Goal: Information Seeking & Learning: Learn about a topic

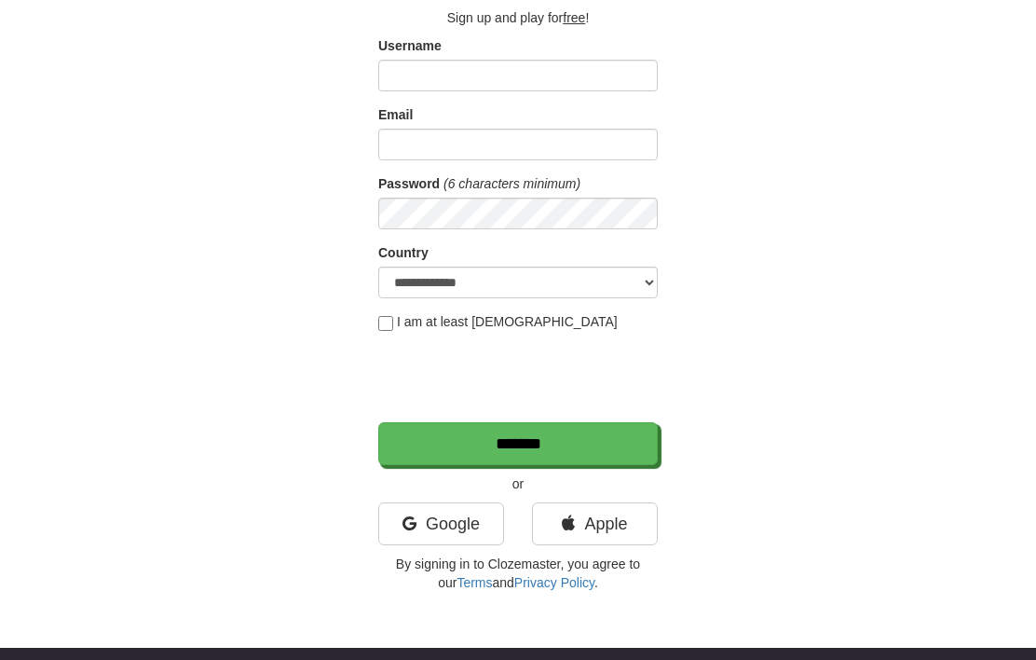
scroll to position [117, 0]
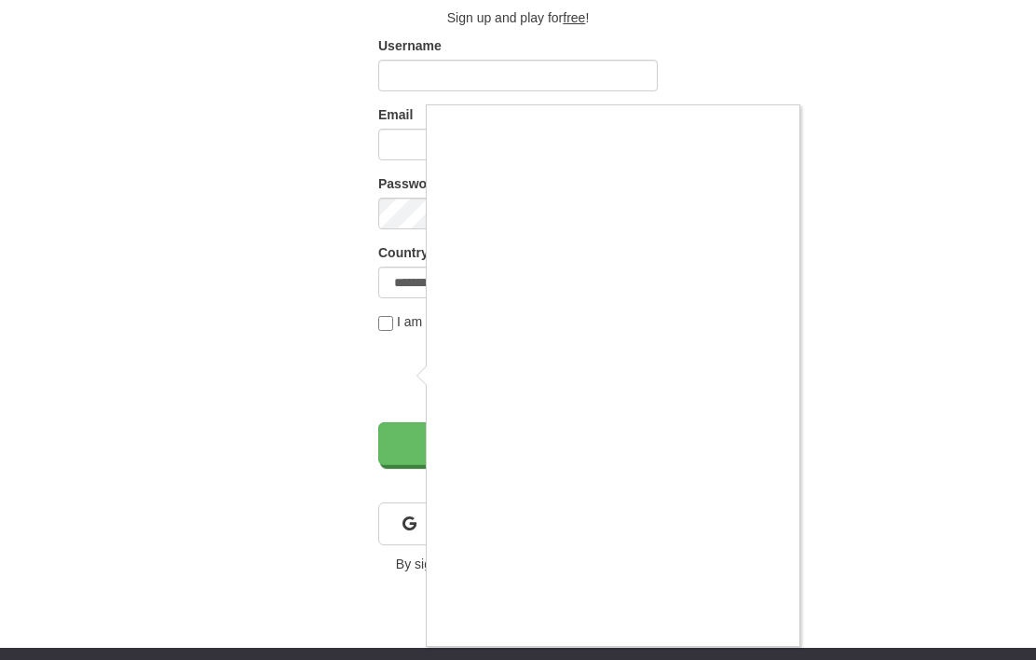
click at [935, 455] on div at bounding box center [518, 330] width 1036 height 660
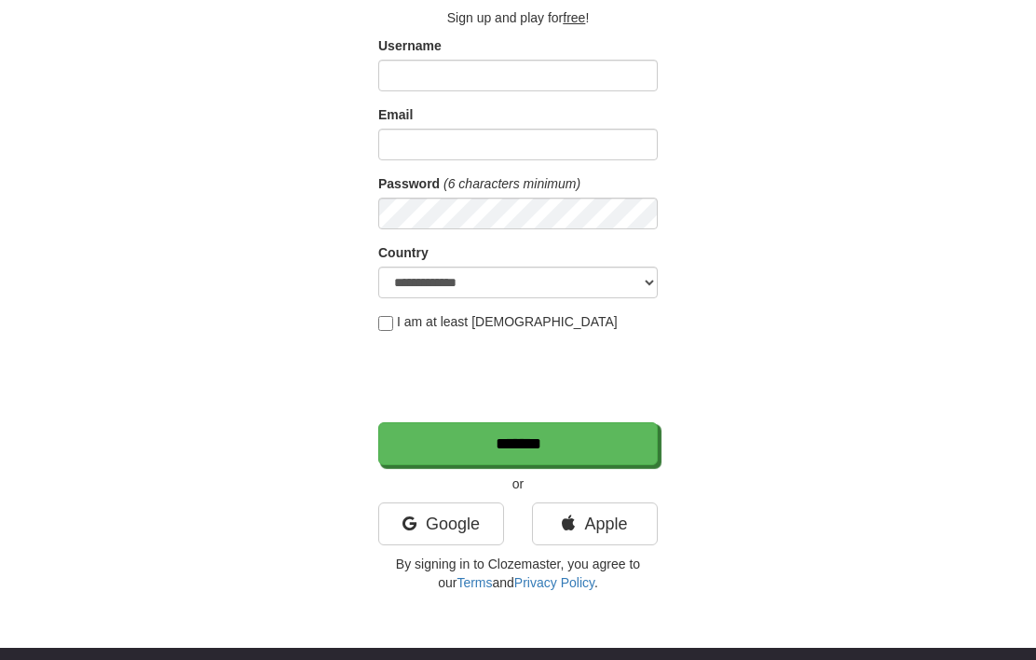
click at [617, 540] on link "Apple" at bounding box center [595, 523] width 126 height 43
click at [620, 522] on link "Apple" at bounding box center [595, 523] width 126 height 43
click at [639, 291] on select "**********" at bounding box center [518, 282] width 280 height 32
click at [618, 295] on select "**********" at bounding box center [518, 282] width 280 height 32
select select "**"
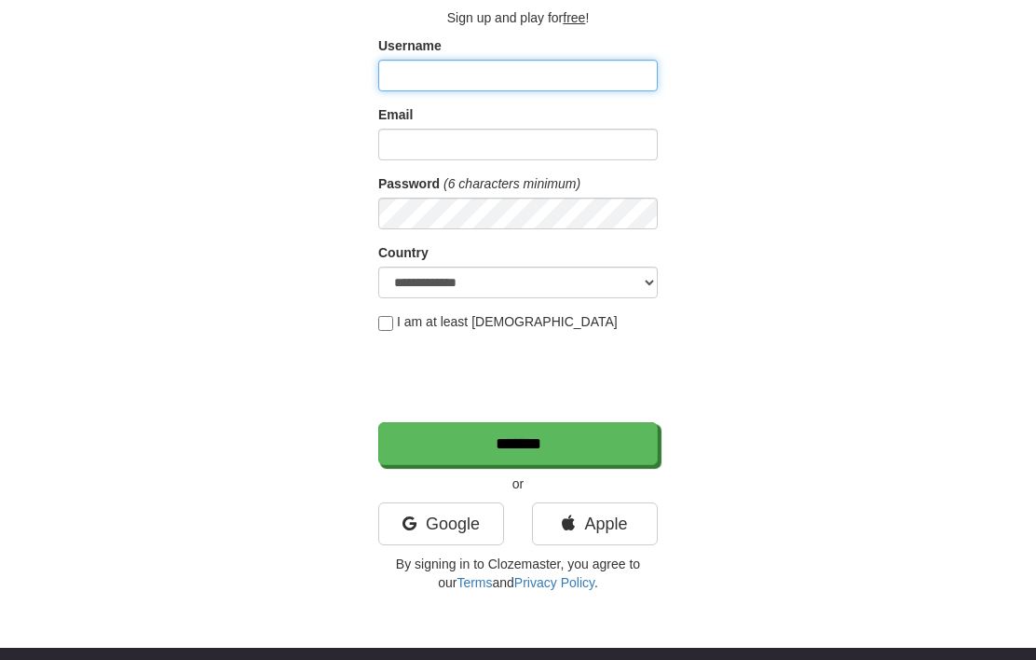
click at [514, 74] on input "Username" at bounding box center [518, 76] width 280 height 32
type input "**********"
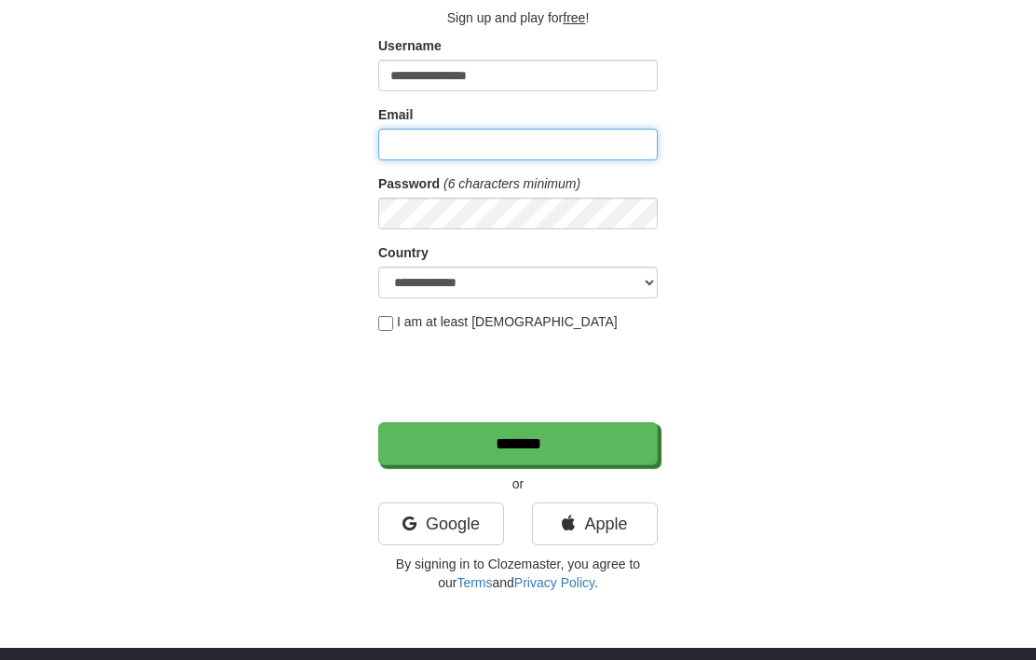
type input "**********"
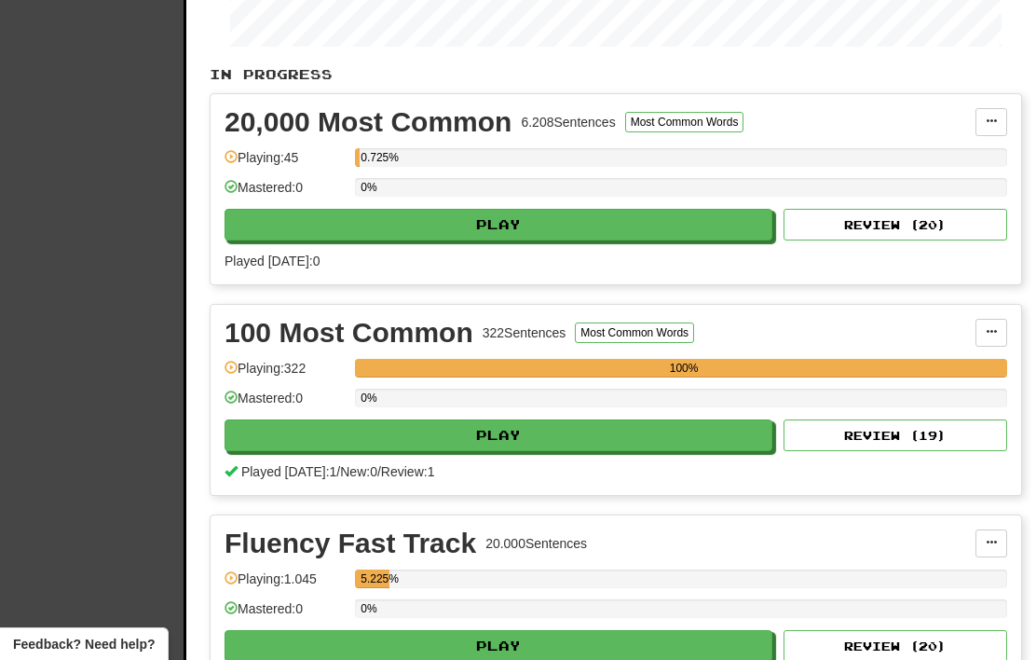
scroll to position [430, 0]
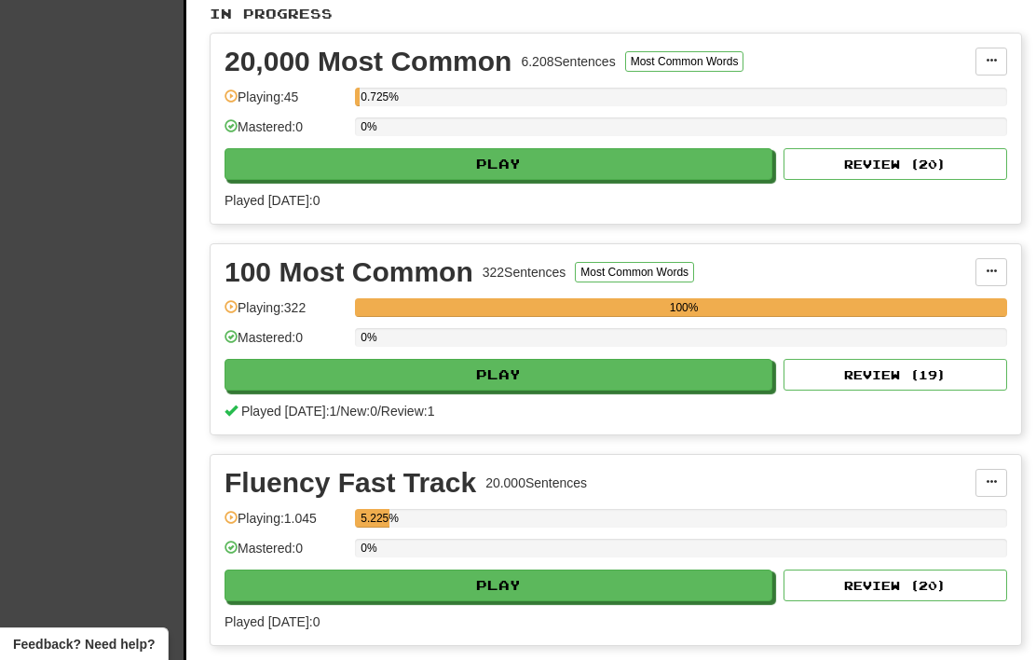
click at [695, 374] on button "Play" at bounding box center [499, 375] width 548 height 32
select select "**"
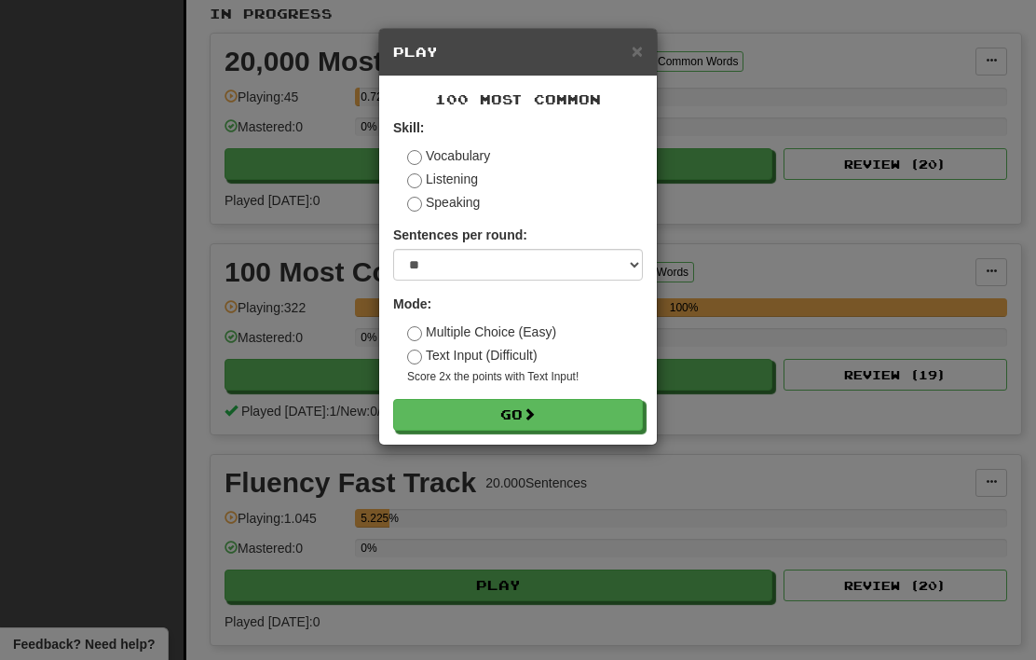
click at [585, 415] on button "Go" at bounding box center [518, 415] width 250 height 32
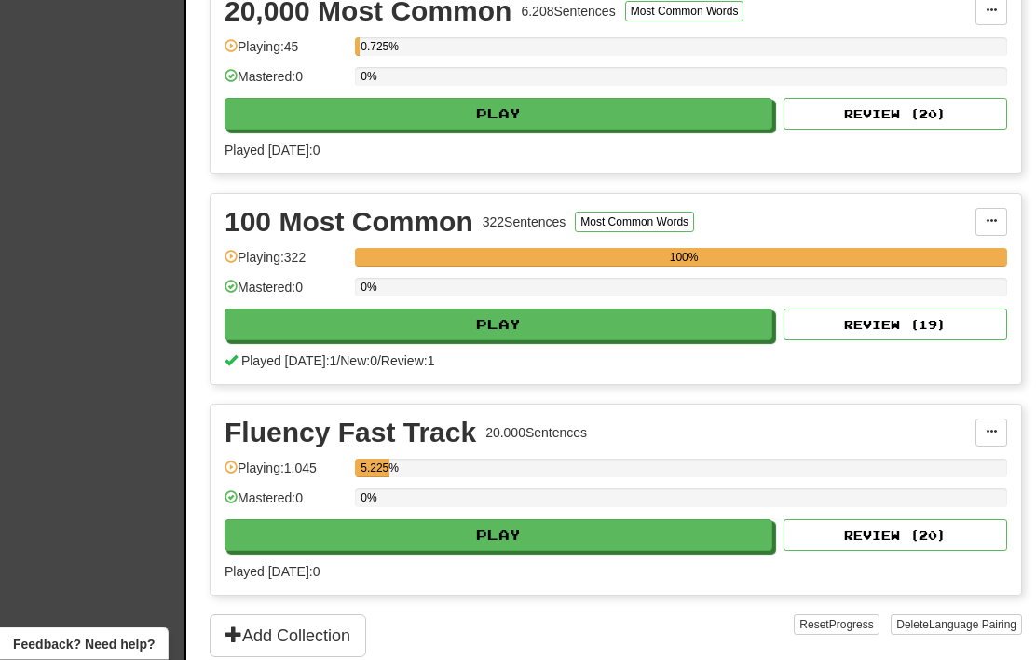
scroll to position [480, 0]
click at [577, 541] on button "Play" at bounding box center [499, 535] width 548 height 32
select select "**"
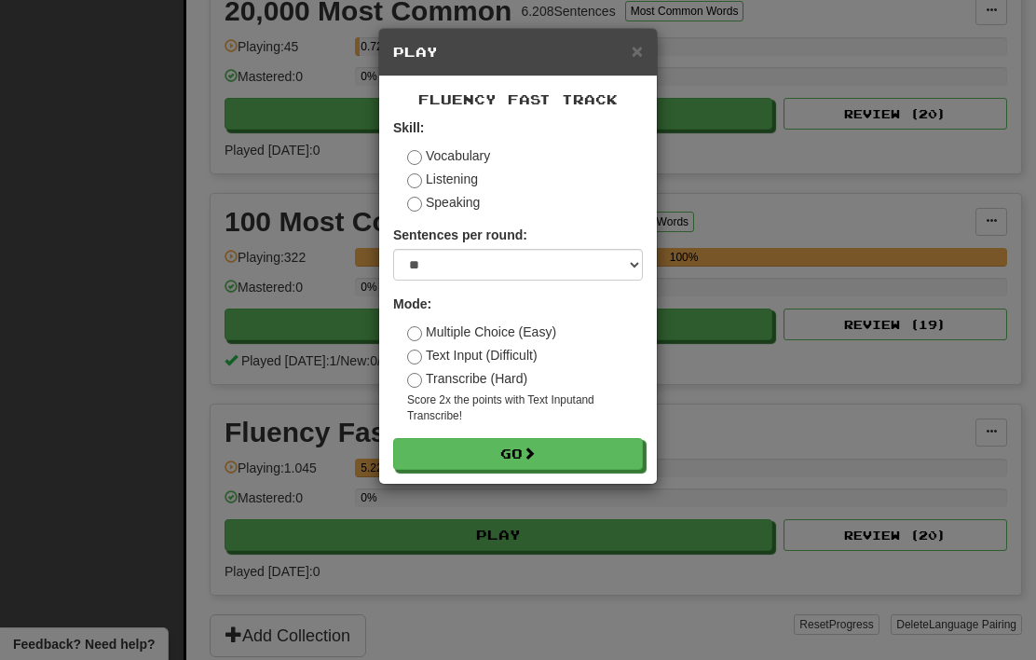
click at [565, 446] on button "Go" at bounding box center [518, 454] width 250 height 32
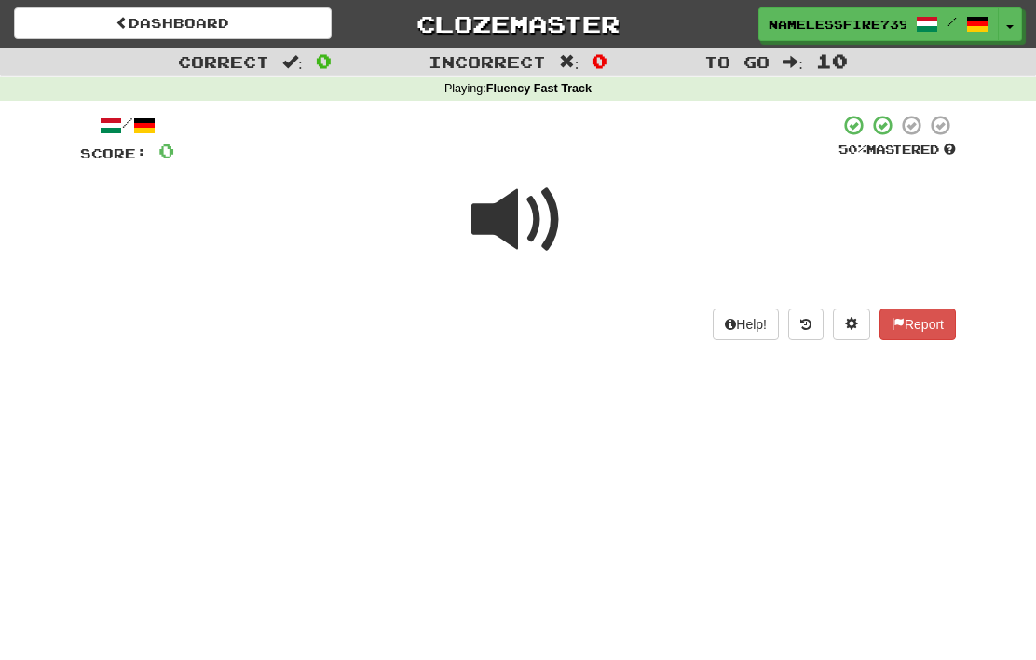
click at [511, 211] on span at bounding box center [517, 219] width 93 height 93
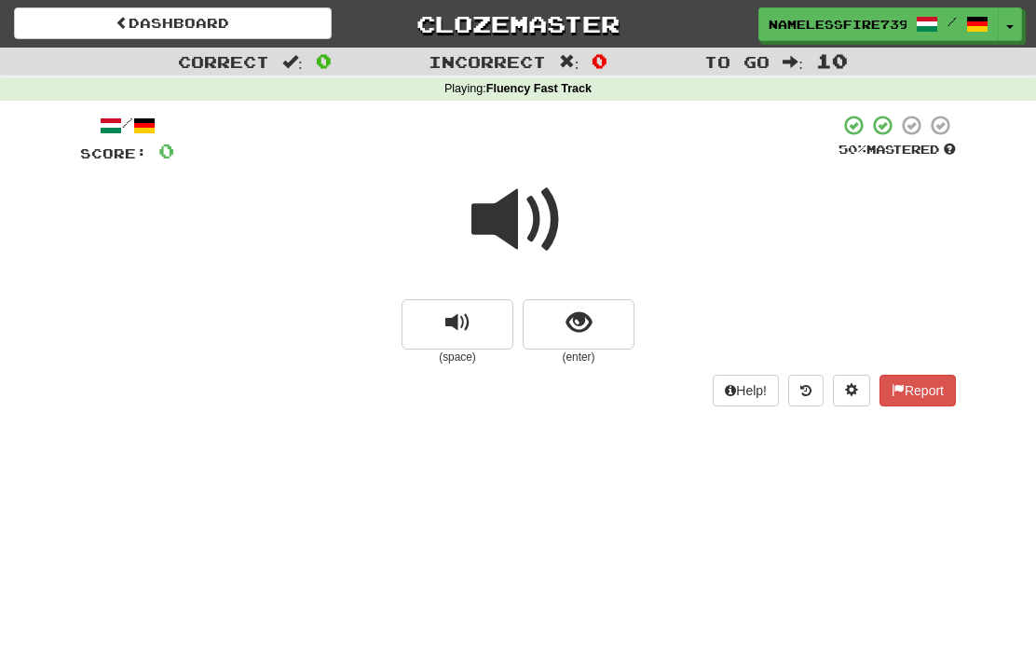
click at [585, 325] on span "show sentence" at bounding box center [579, 322] width 25 height 25
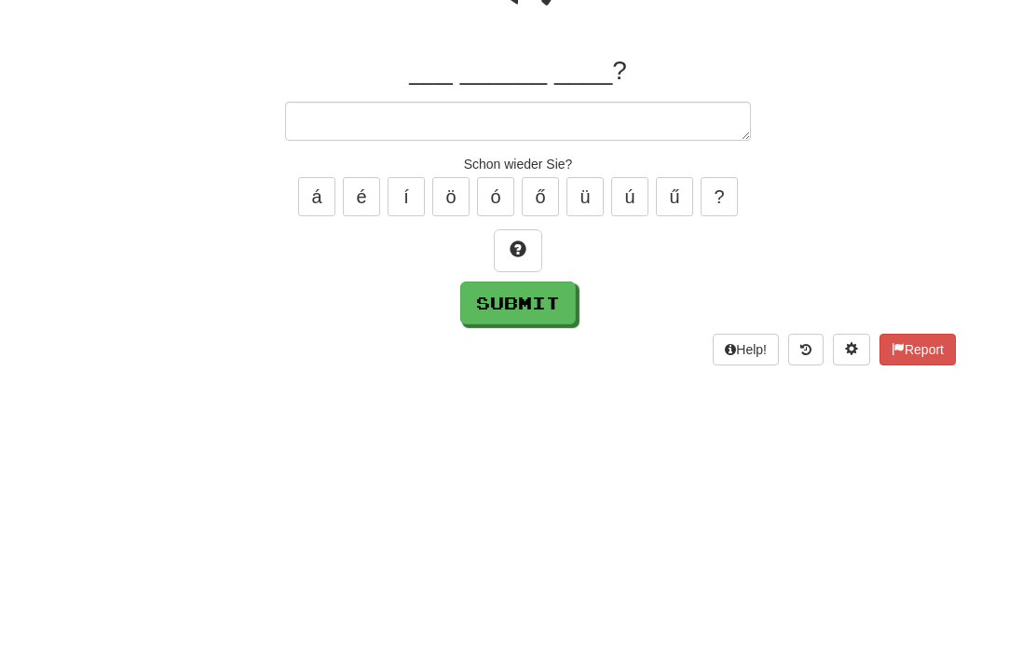
click at [504, 474] on button at bounding box center [518, 495] width 48 height 43
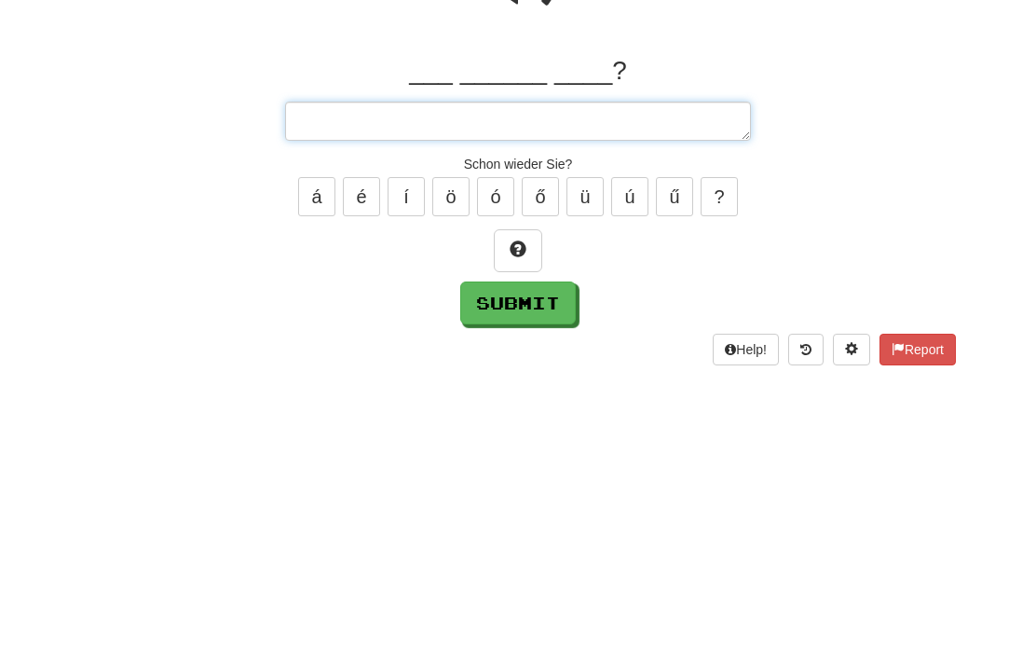
type textarea "*"
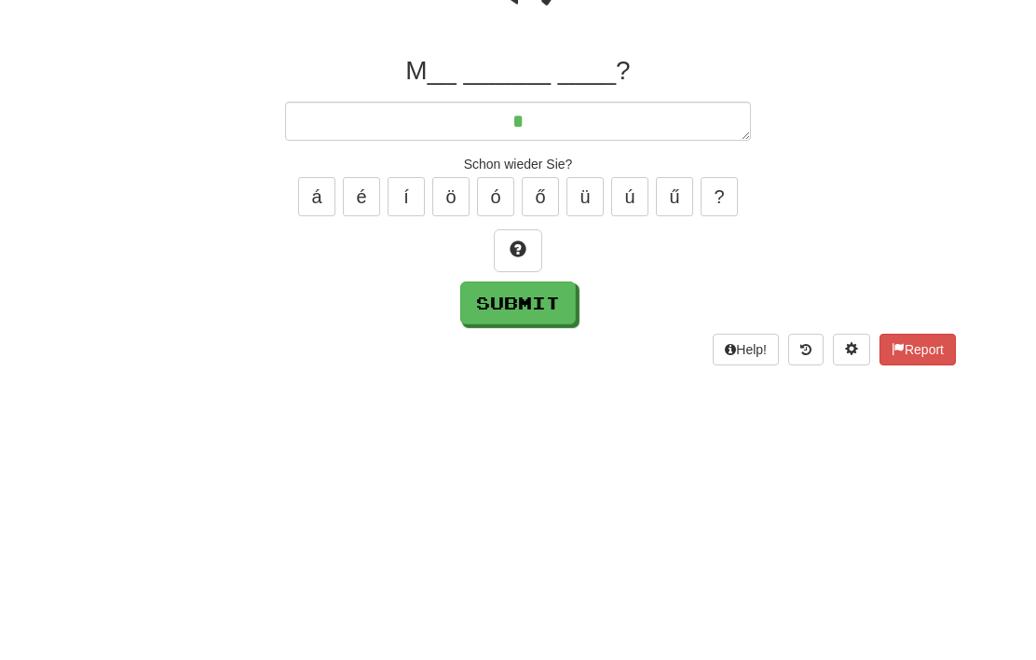
click at [516, 485] on span at bounding box center [518, 493] width 17 height 17
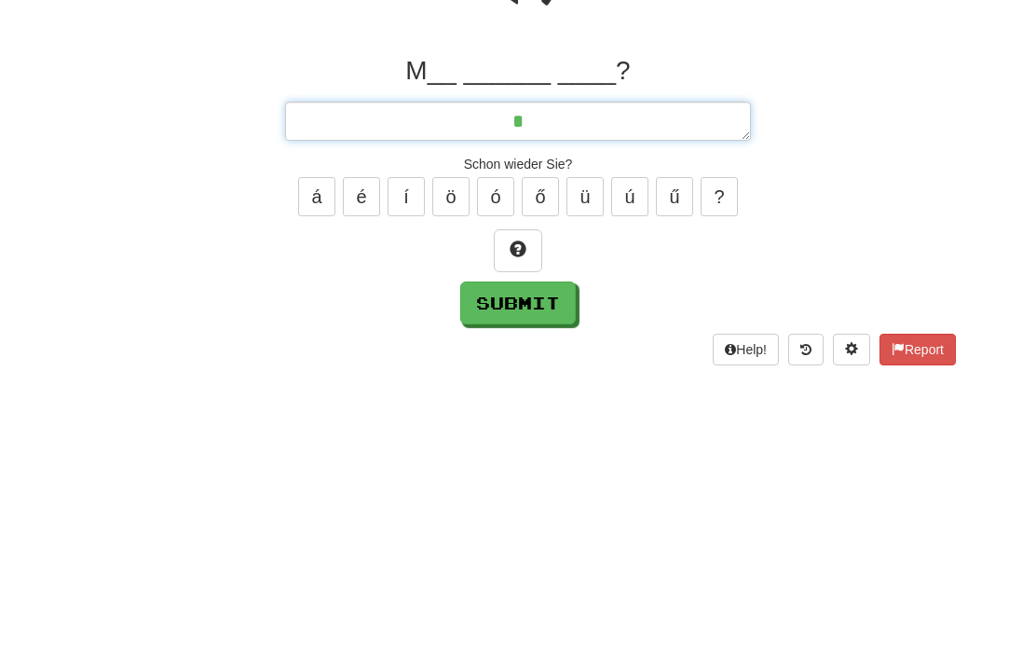
type textarea "*"
type textarea "**"
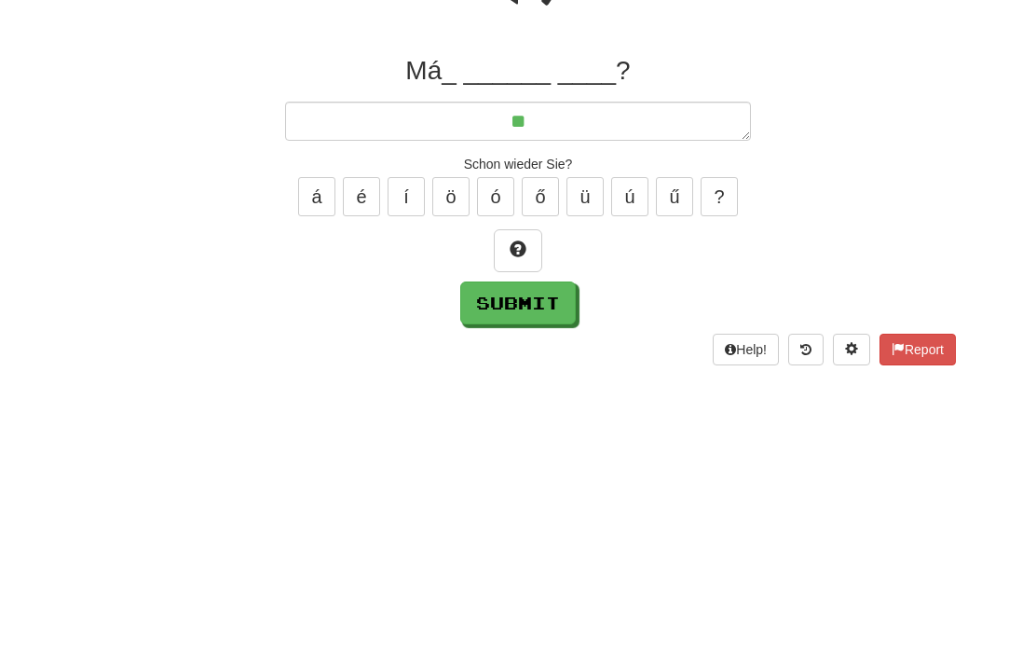
click at [525, 485] on span at bounding box center [518, 493] width 17 height 17
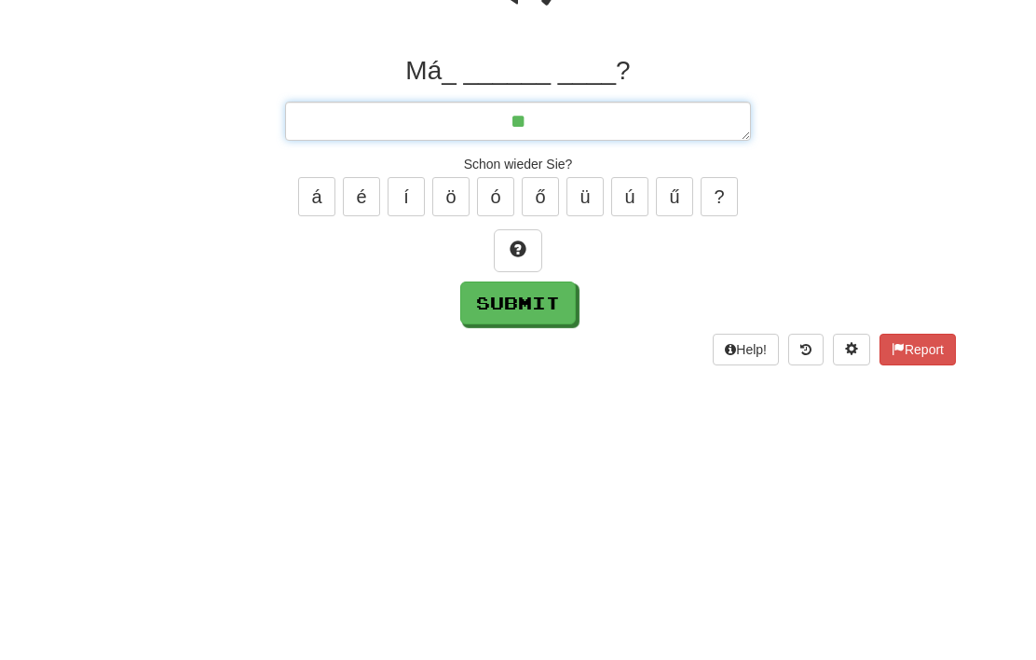
type textarea "*"
type textarea "***"
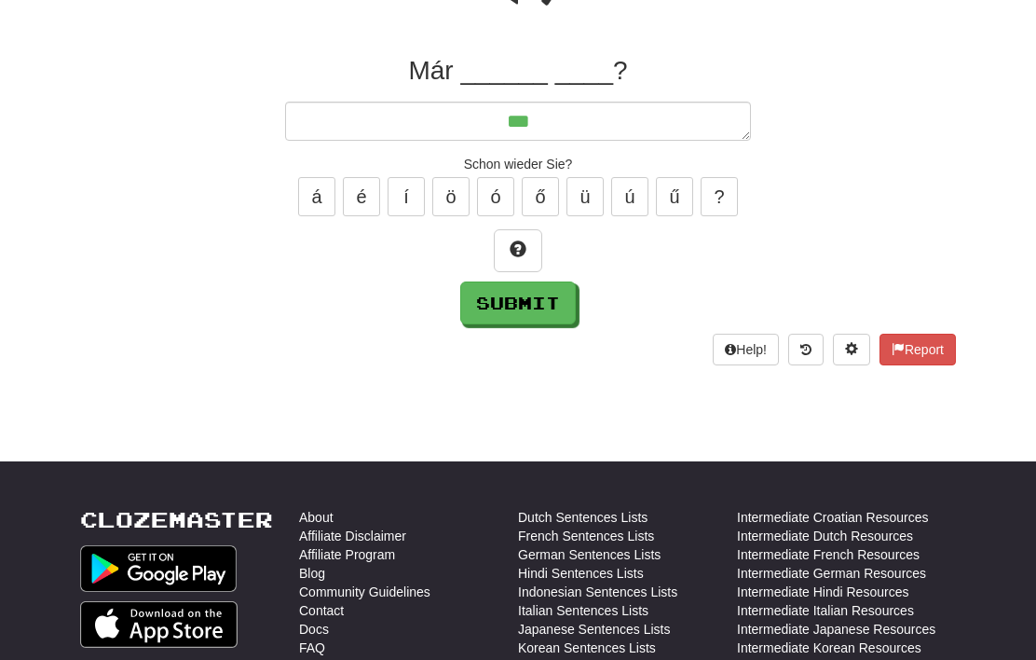
scroll to position [119, 0]
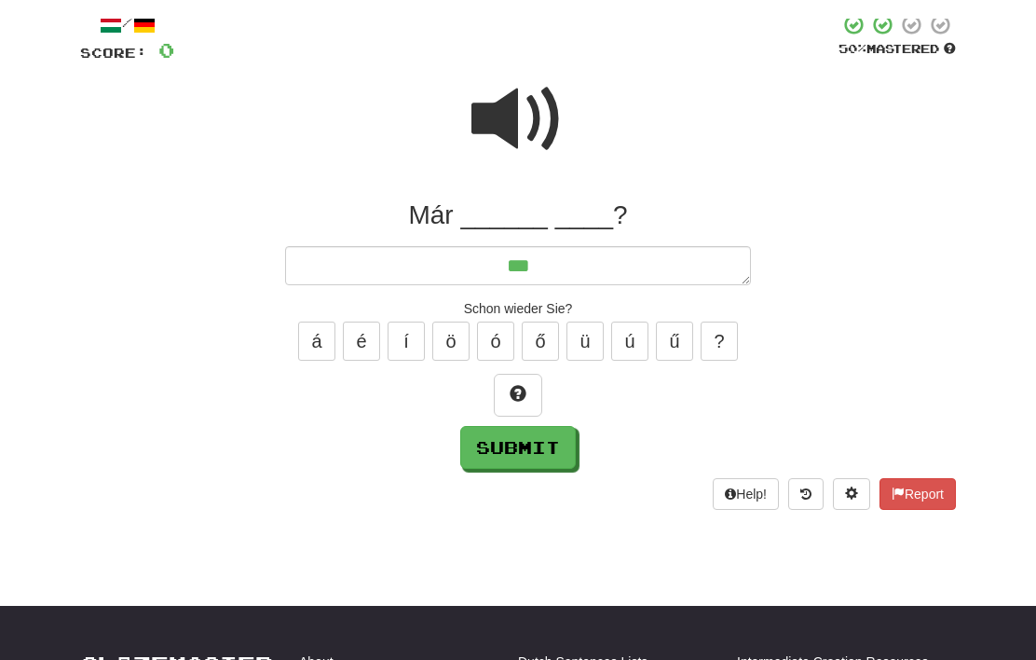
type textarea "*"
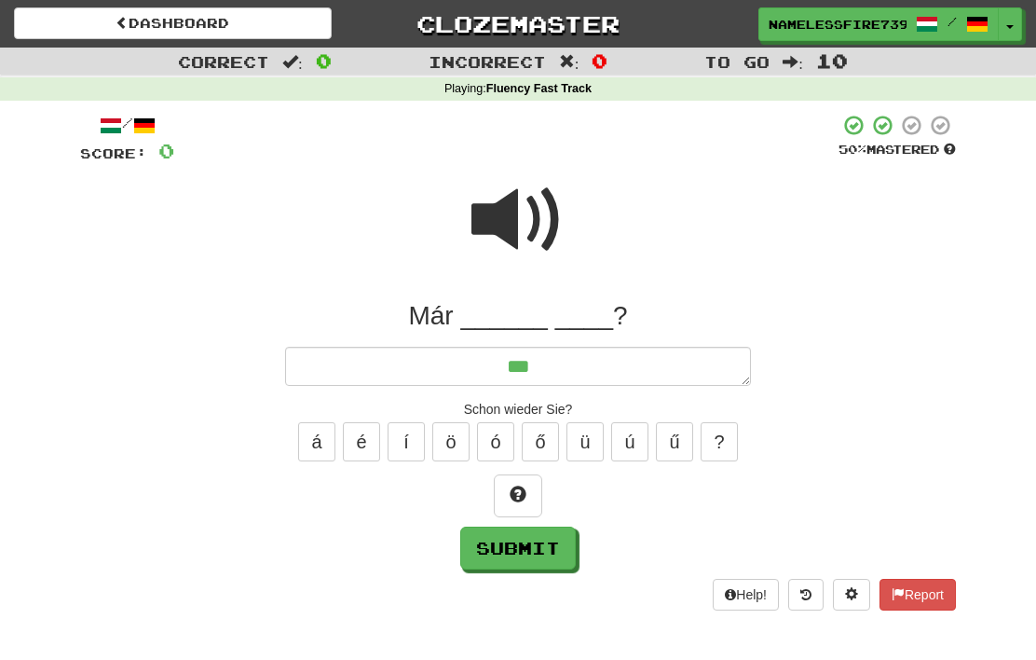
click at [546, 20] on link "Clozemaster" at bounding box center [519, 23] width 318 height 33
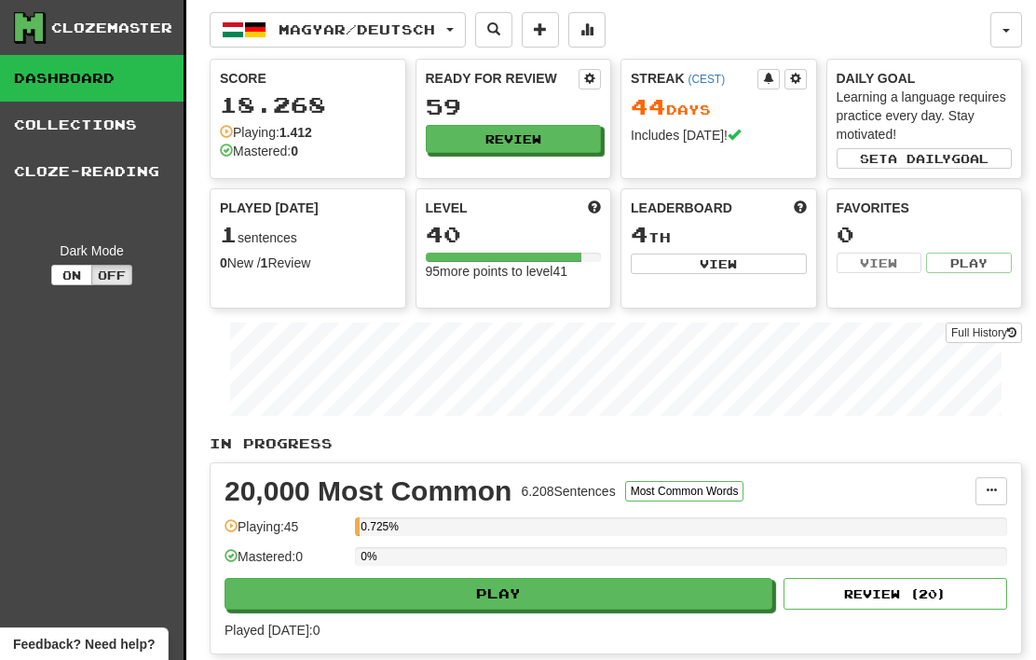
click at [112, 129] on link "Collections" at bounding box center [92, 125] width 184 height 47
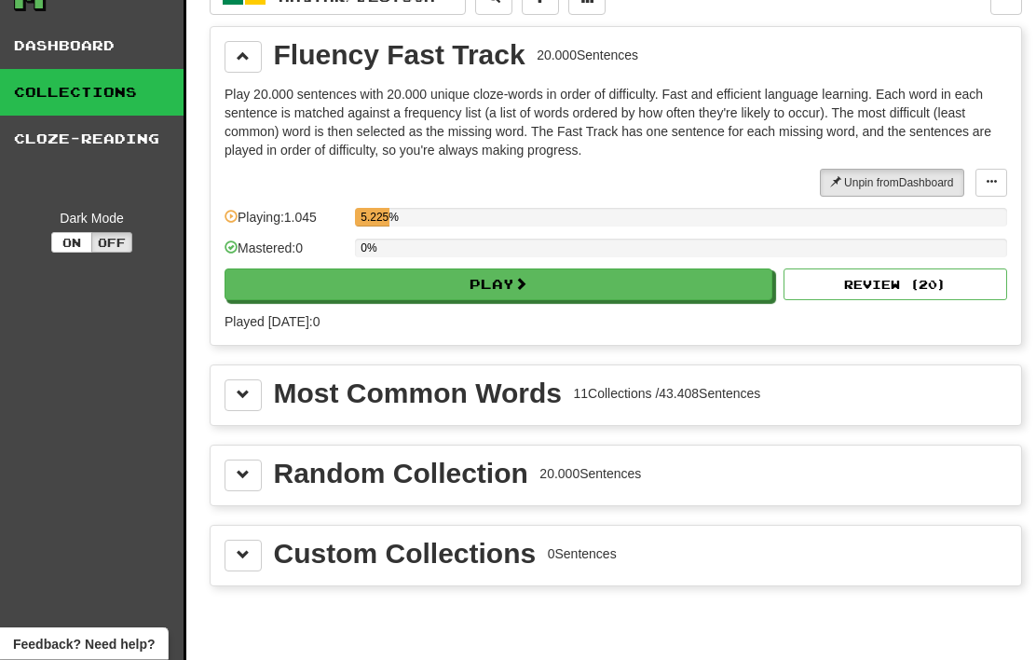
scroll to position [33, 0]
click at [632, 280] on button "Play" at bounding box center [499, 284] width 548 height 32
select select "**"
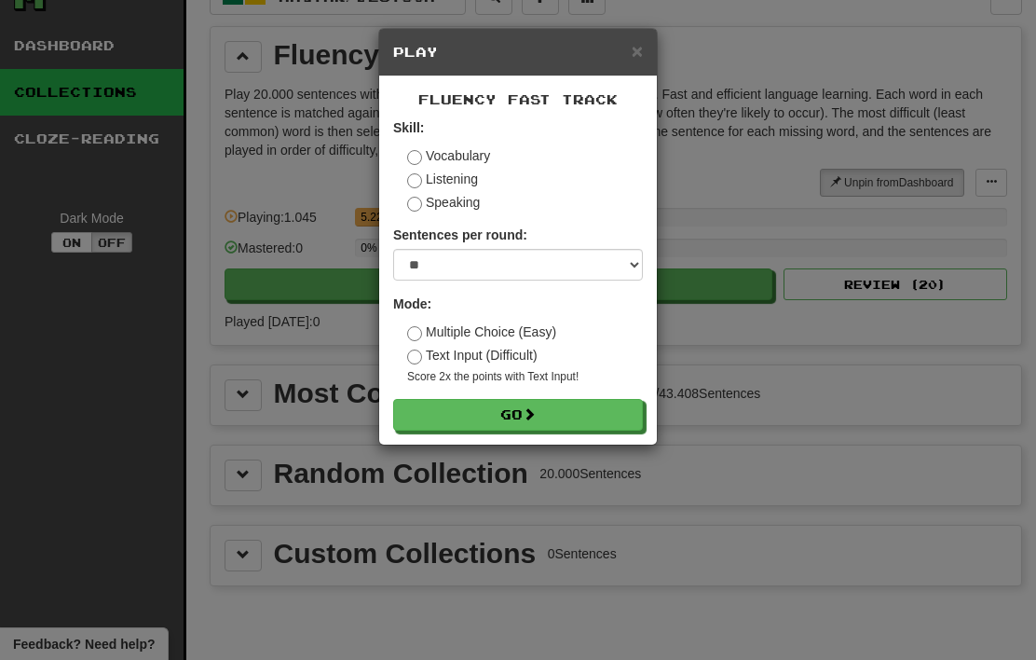
click at [572, 418] on button "Go" at bounding box center [518, 415] width 250 height 32
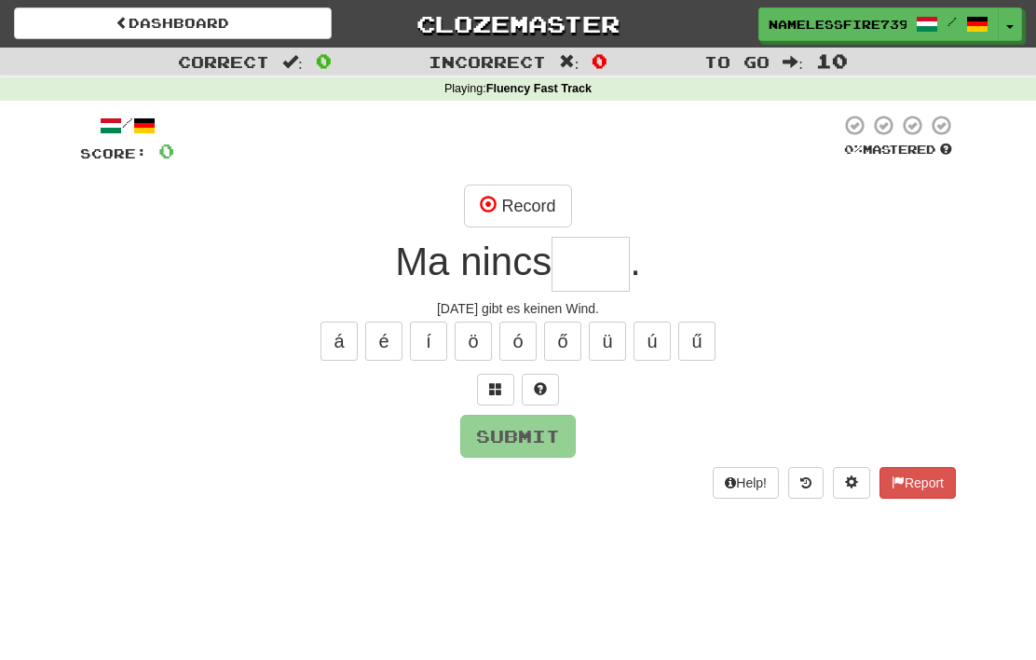
click at [540, 382] on span at bounding box center [540, 388] width 13 height 13
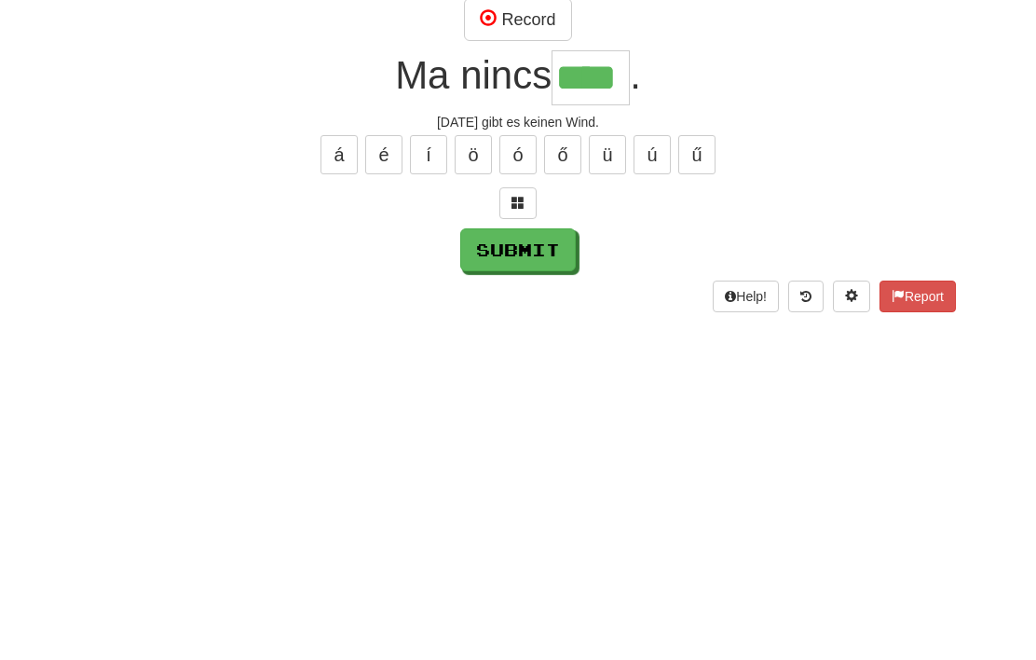
scroll to position [186, 0]
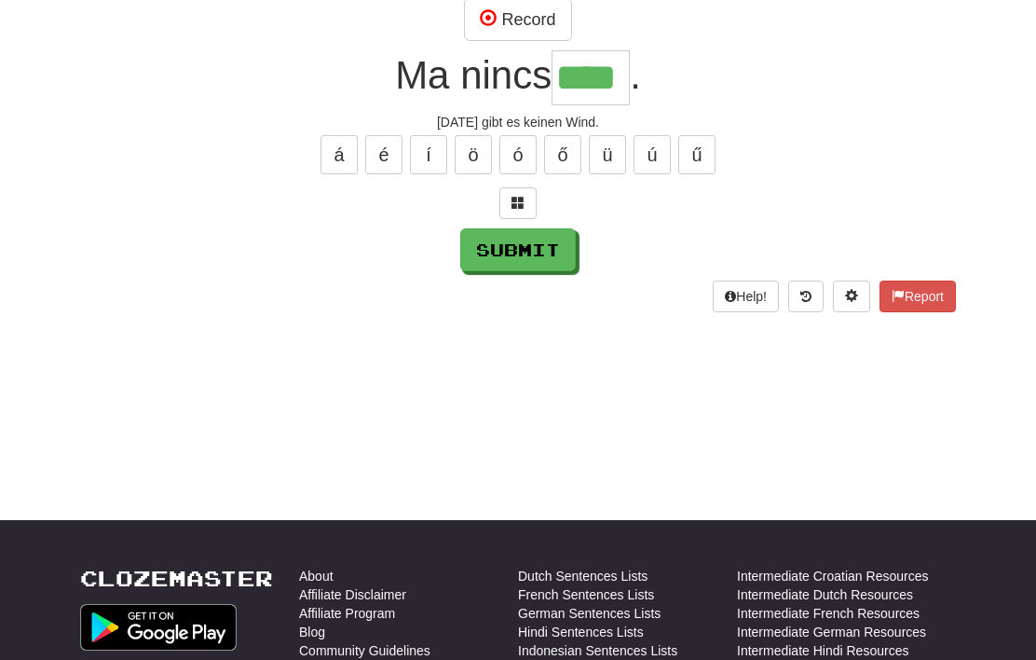
type input "****"
click at [525, 242] on button "Submit" at bounding box center [518, 249] width 116 height 43
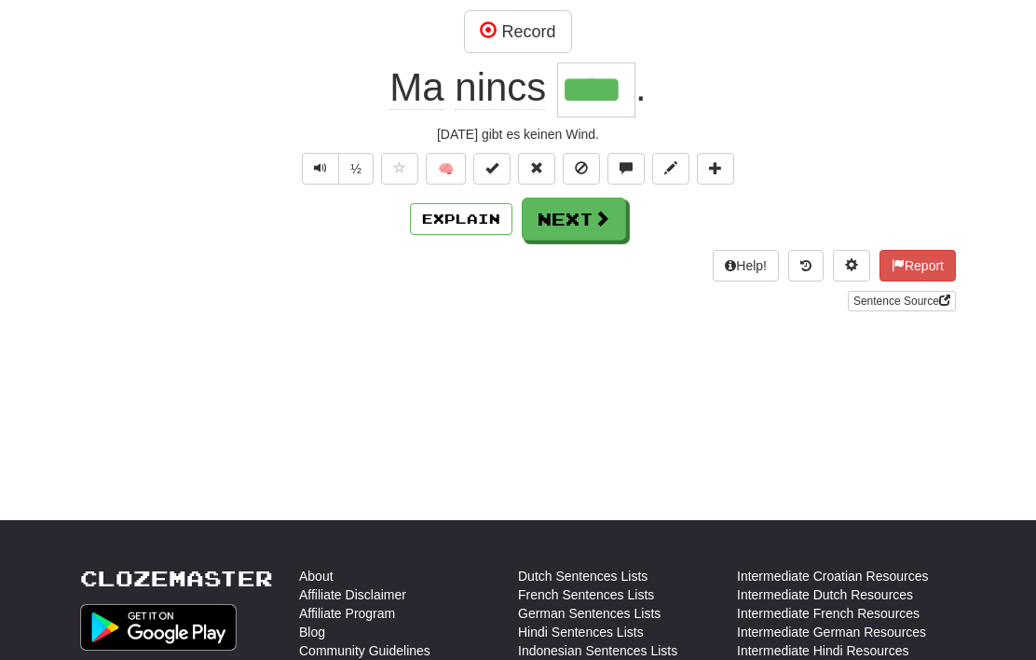
click at [569, 237] on button "Next" at bounding box center [574, 219] width 104 height 43
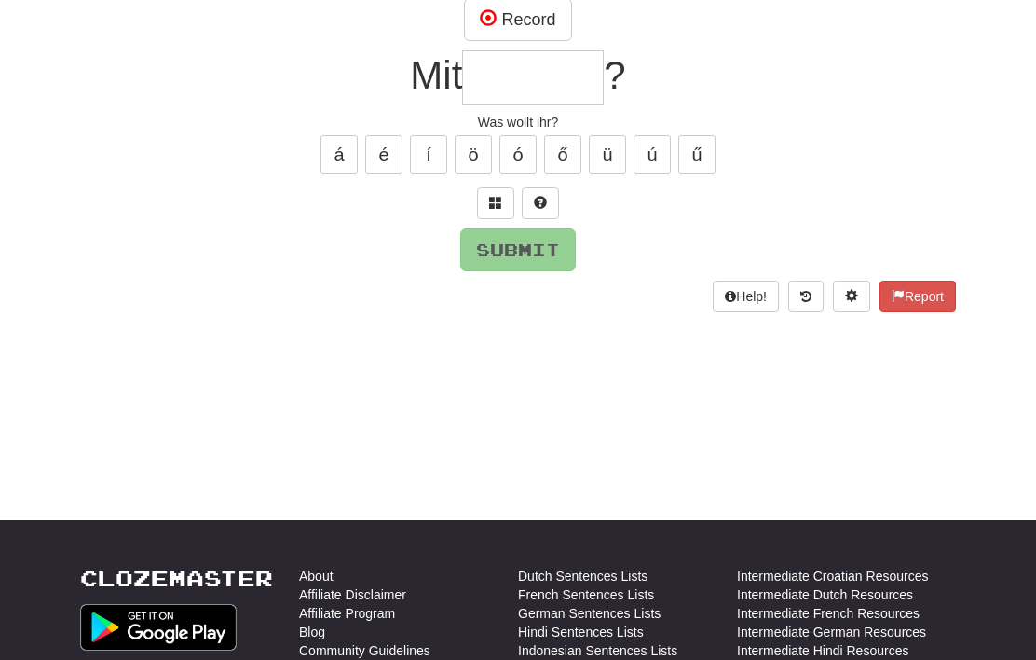
scroll to position [143, 0]
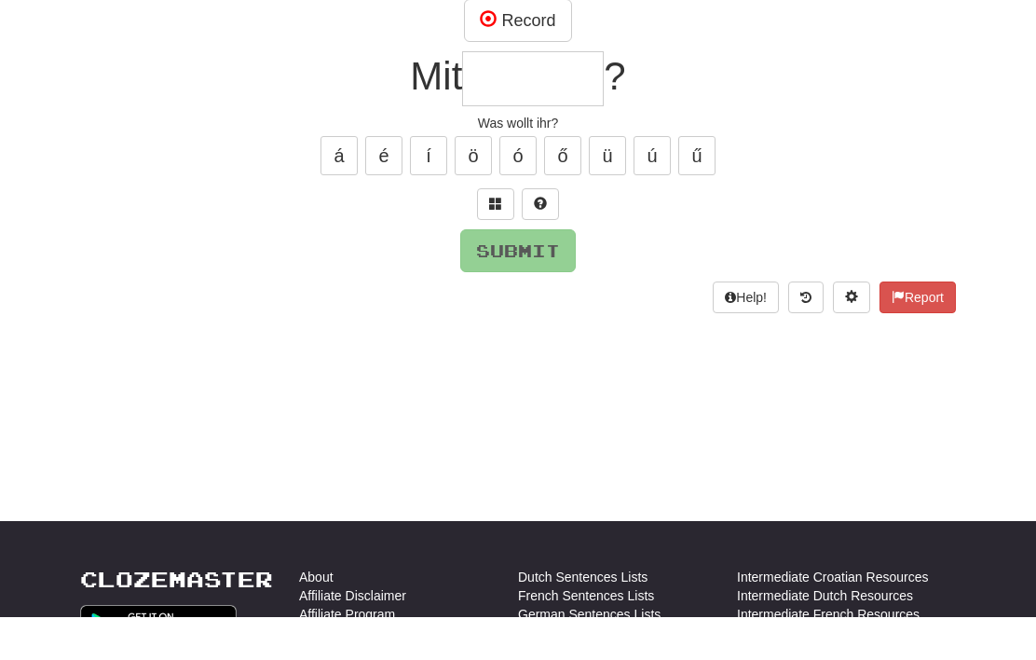
click at [545, 239] on span at bounding box center [540, 245] width 13 height 13
click at [529, 272] on button "Submit" at bounding box center [518, 293] width 116 height 43
type input "*******"
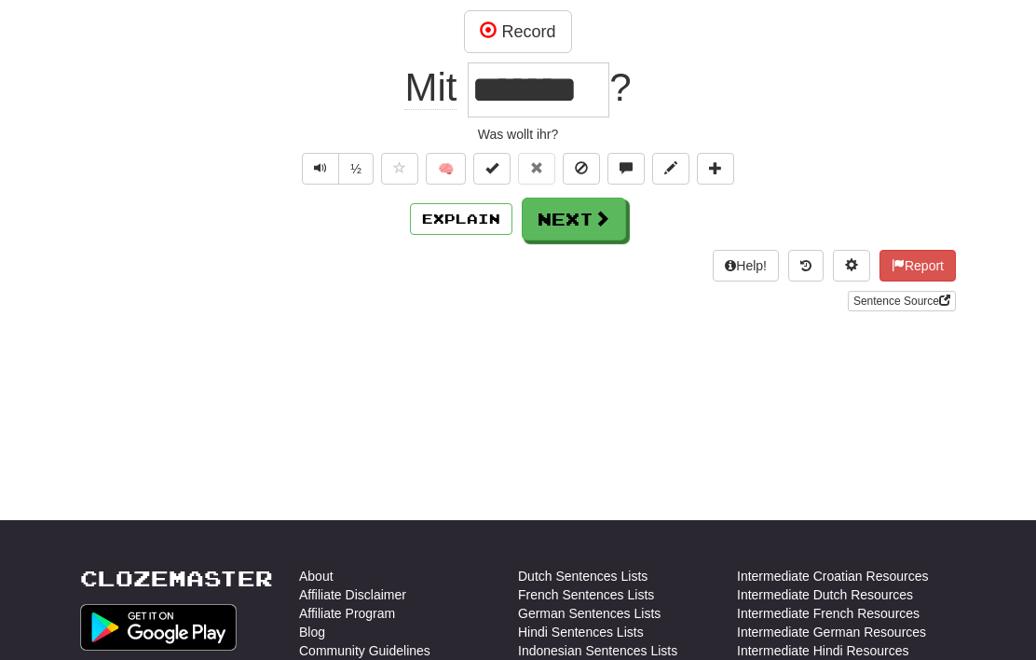
scroll to position [186, 0]
click at [596, 211] on span at bounding box center [602, 218] width 17 height 17
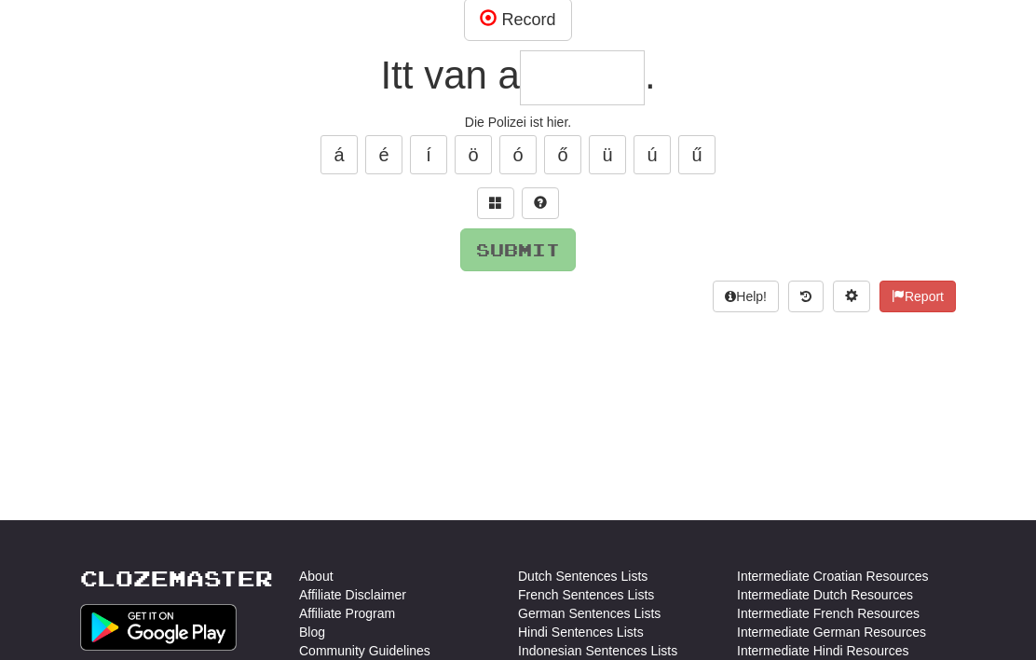
scroll to position [185, 0]
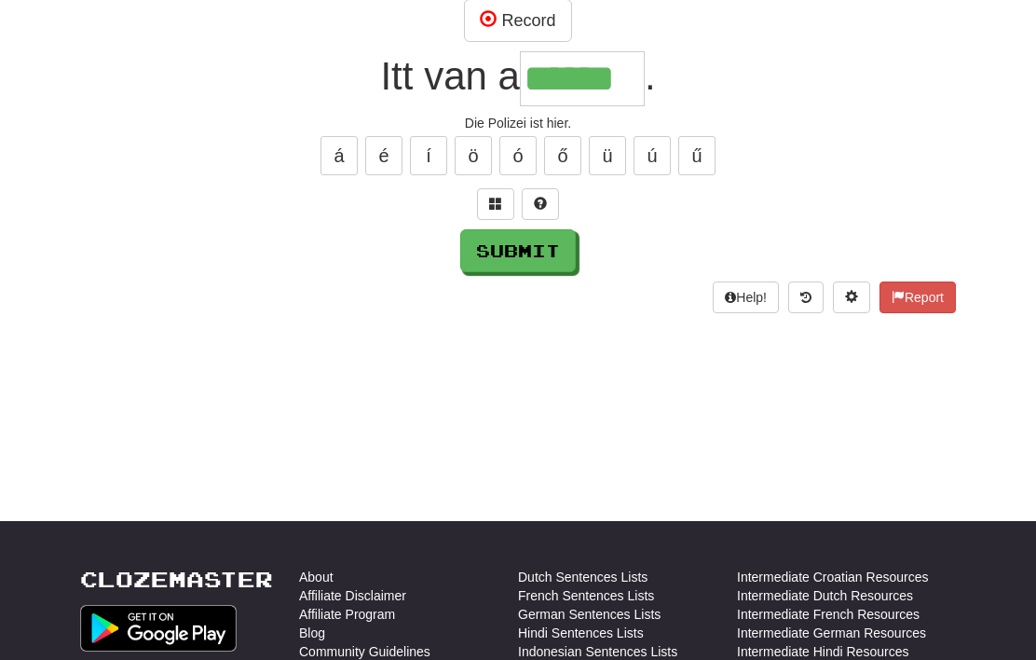
type input "******"
click at [545, 265] on button "Submit" at bounding box center [518, 250] width 116 height 43
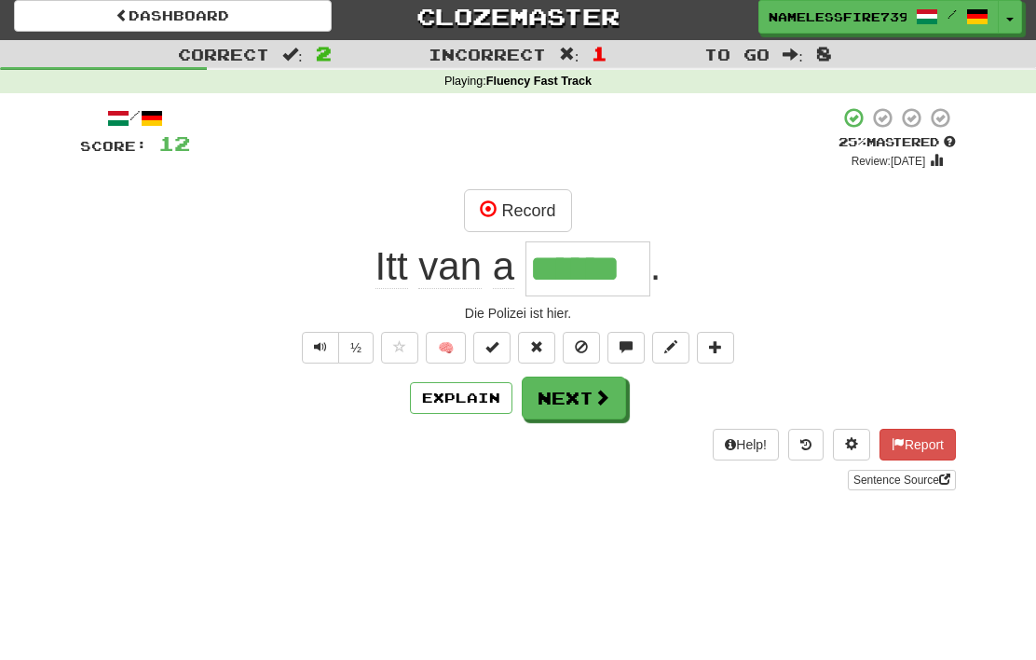
scroll to position [7, 0]
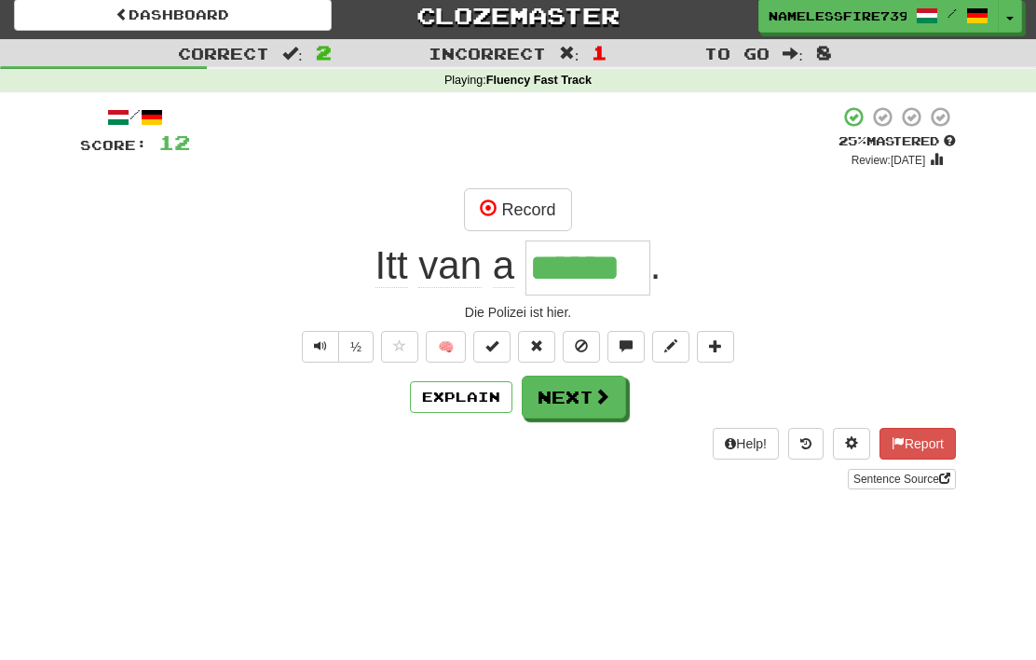
click at [586, 400] on button "Next" at bounding box center [574, 397] width 104 height 43
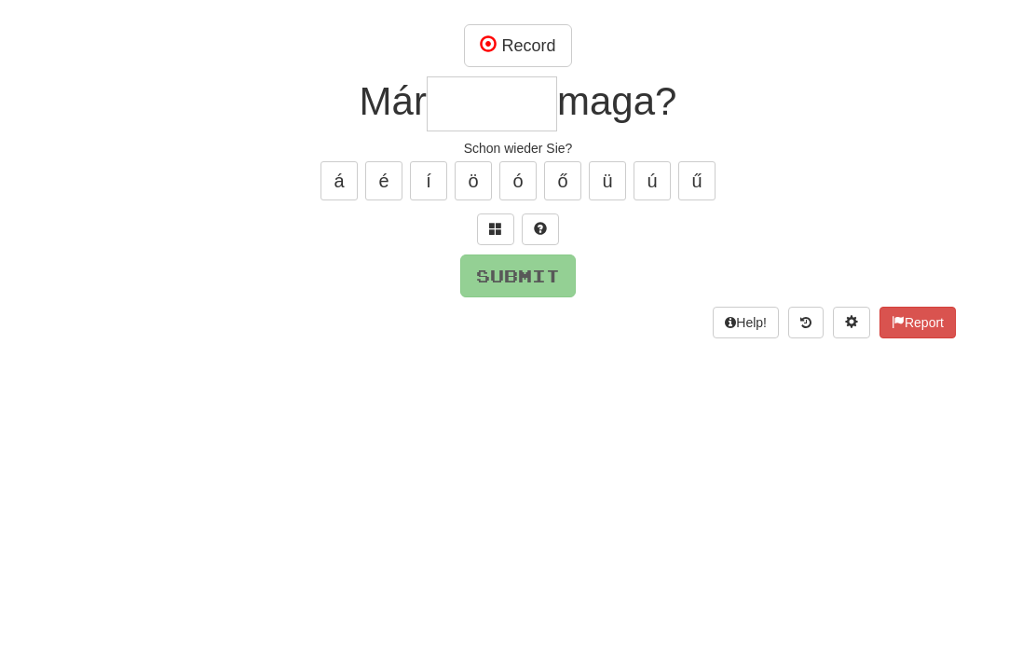
scroll to position [161, 0]
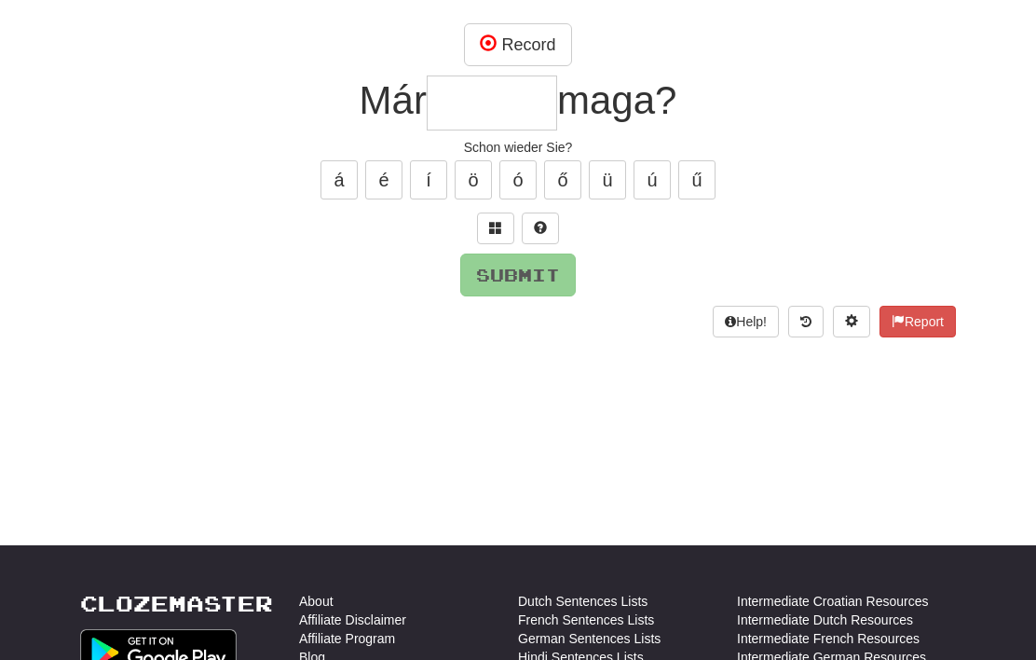
click at [553, 229] on button at bounding box center [540, 228] width 37 height 32
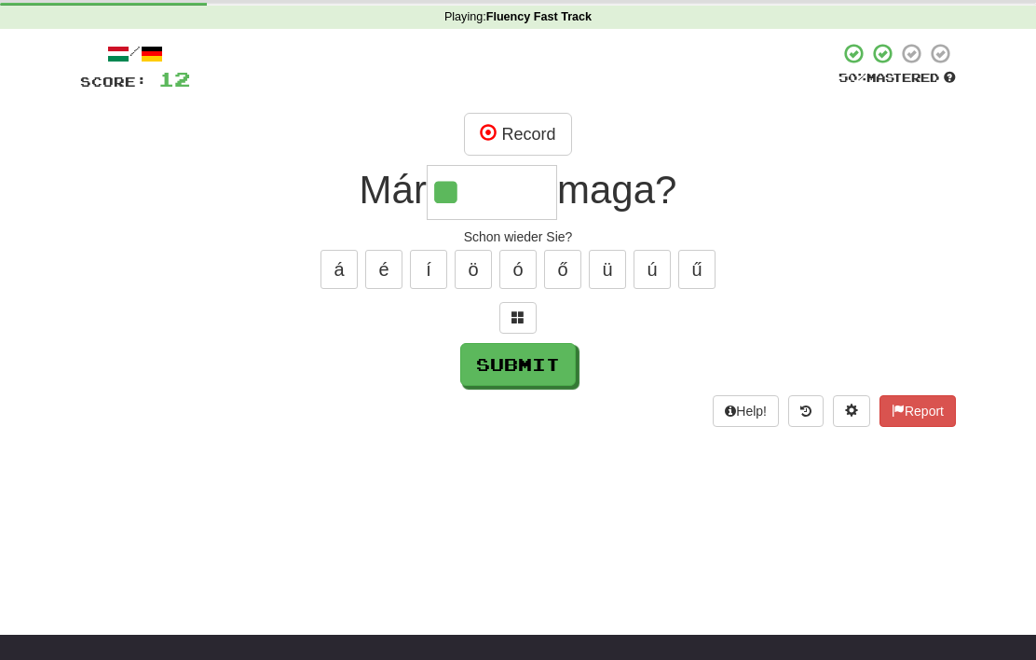
scroll to position [70, 0]
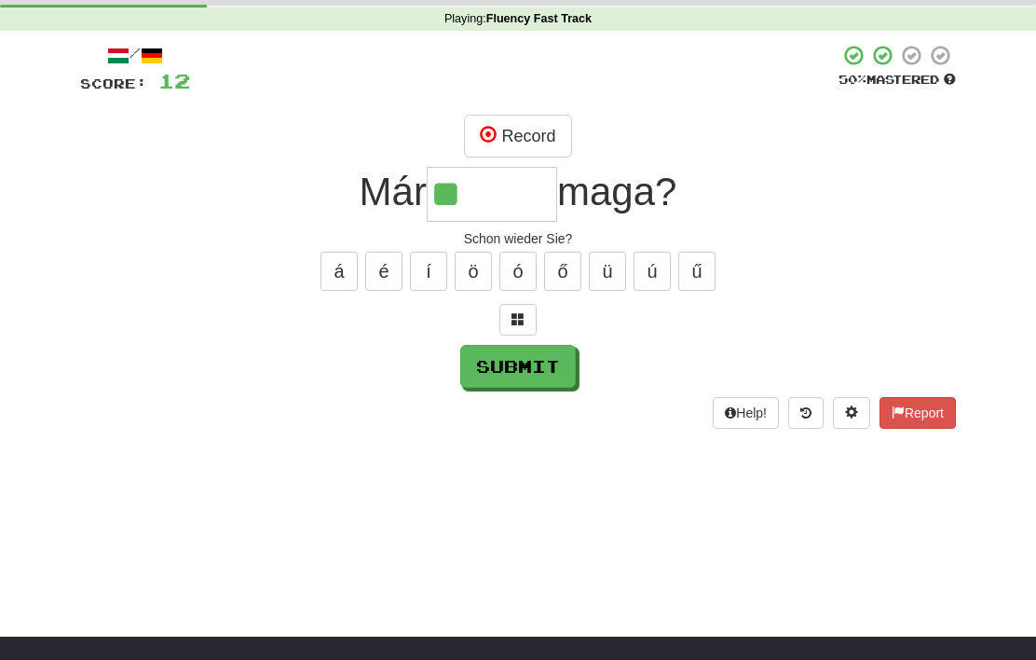
click at [347, 265] on button "á" at bounding box center [339, 271] width 37 height 39
click at [511, 132] on button "Record" at bounding box center [517, 136] width 107 height 43
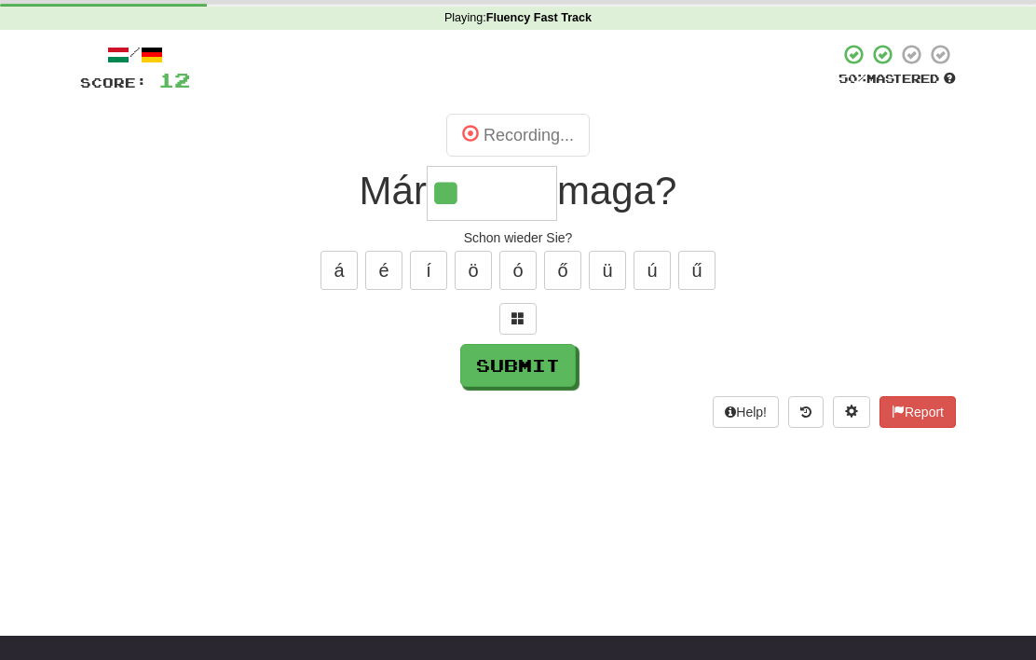
scroll to position [151, 0]
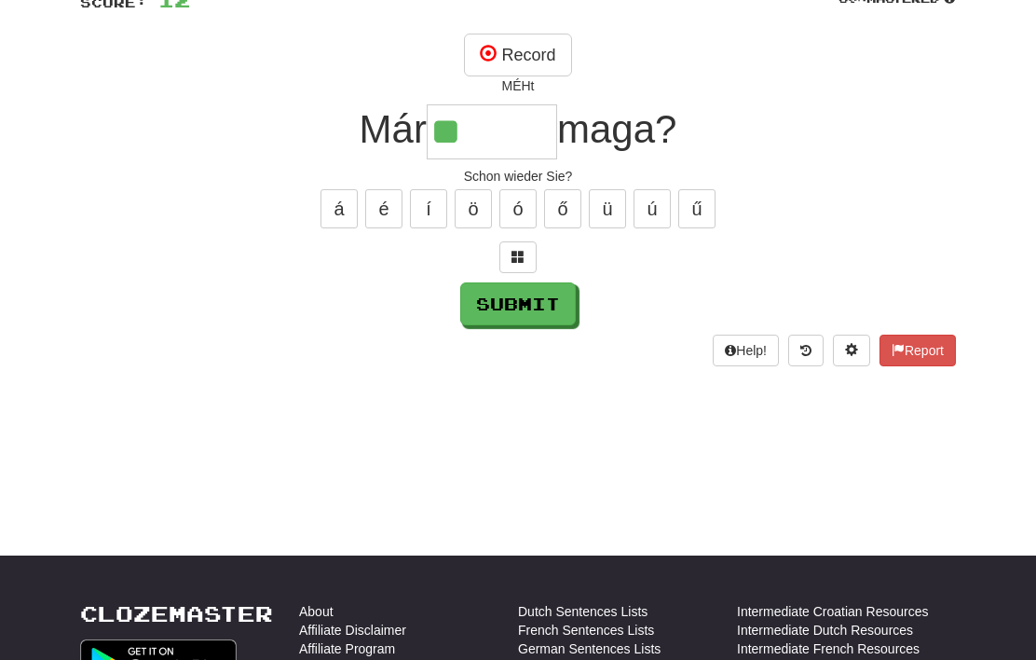
click at [540, 301] on button "Submit" at bounding box center [518, 303] width 116 height 43
type input "******"
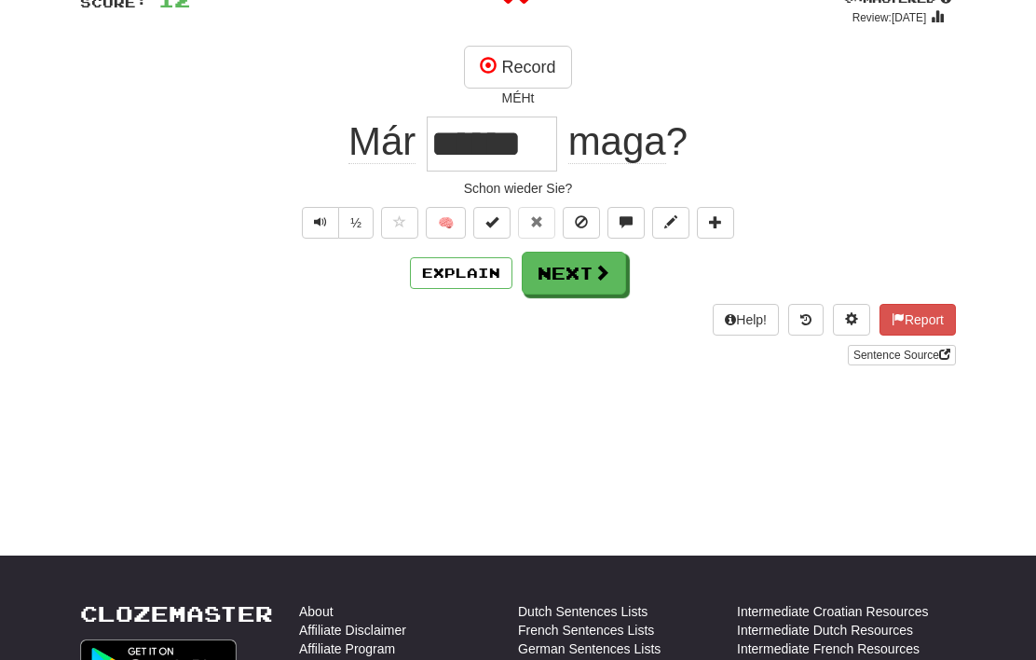
click at [605, 277] on span at bounding box center [602, 272] width 17 height 17
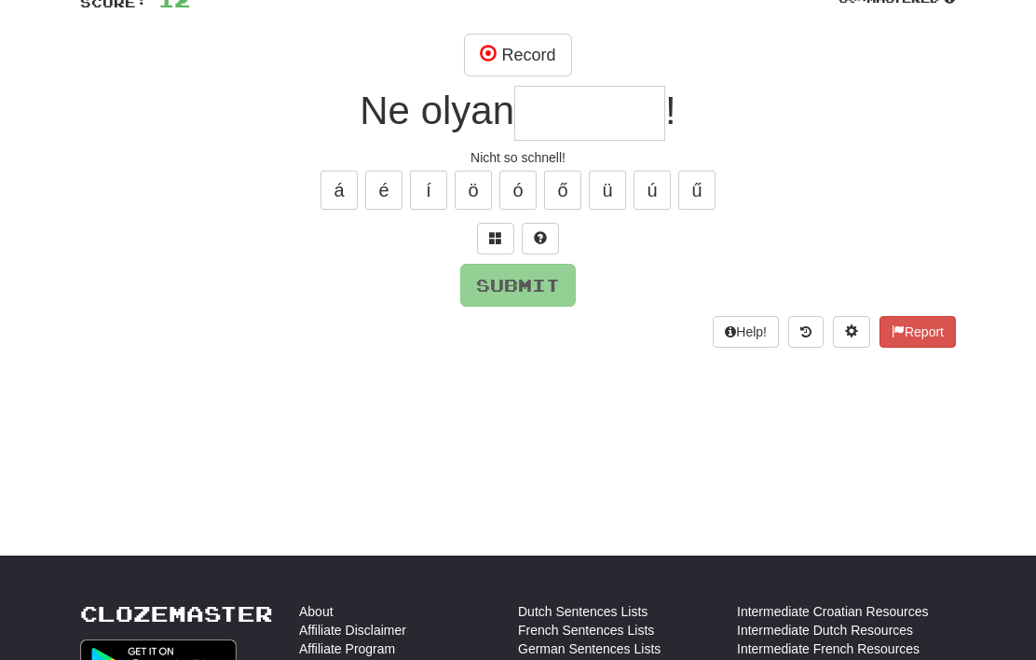
click at [525, 48] on button "Record" at bounding box center [517, 55] width 107 height 43
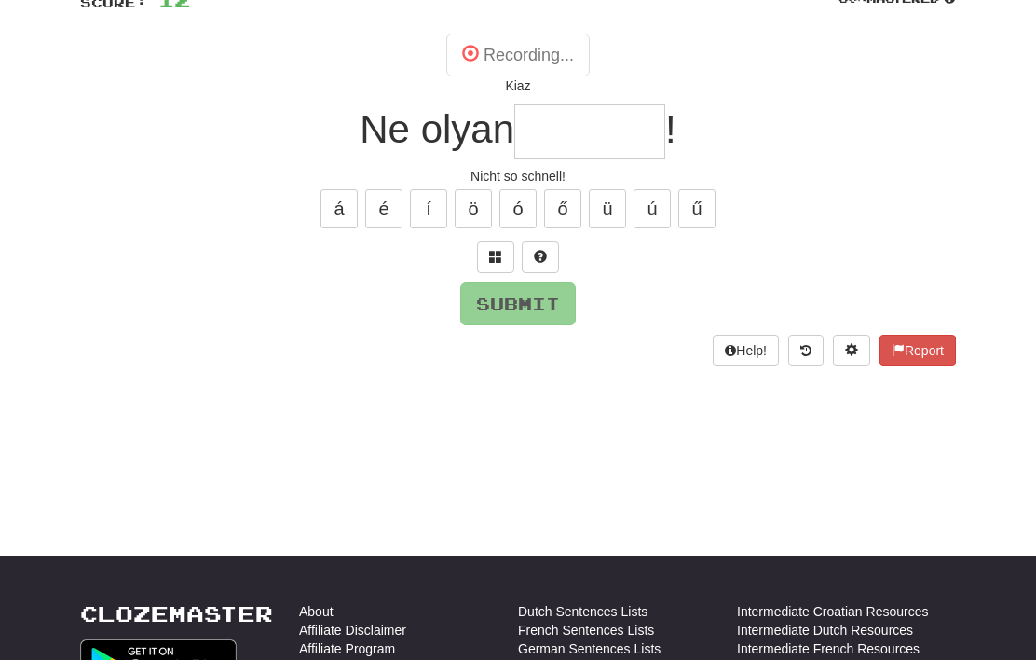
scroll to position [0, 0]
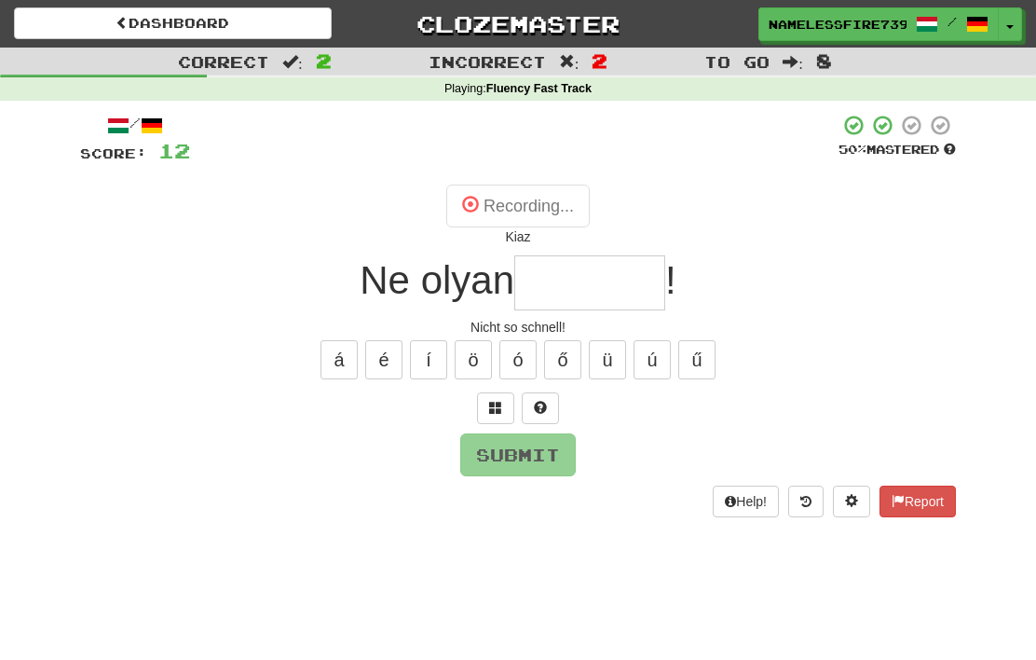
click at [582, 25] on link "Clozemaster" at bounding box center [519, 23] width 318 height 33
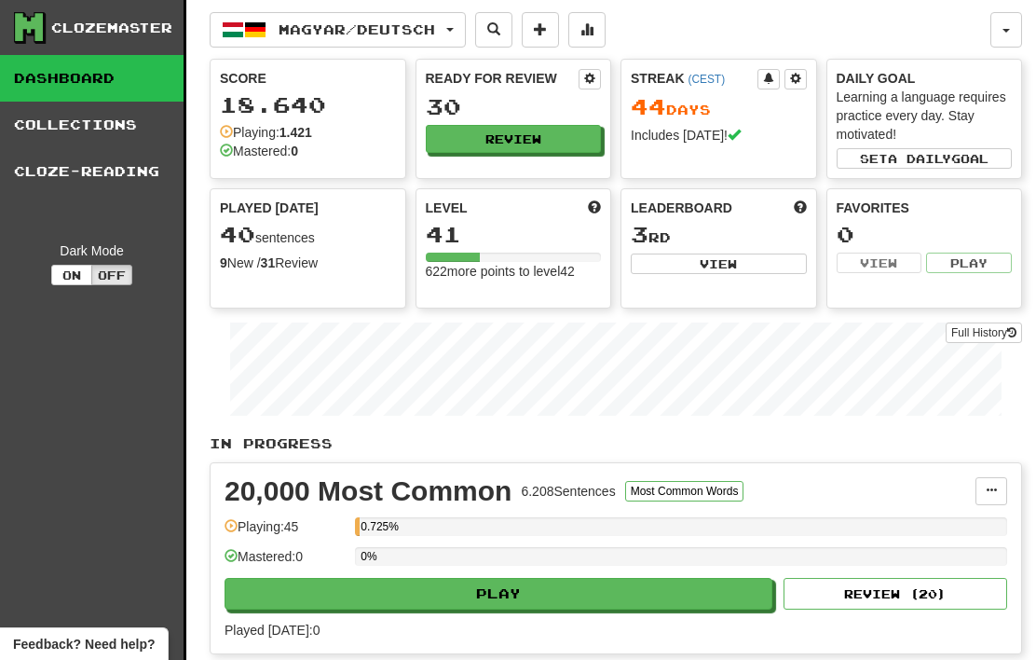
click at [682, 607] on button "Play" at bounding box center [499, 594] width 548 height 32
select select "**"
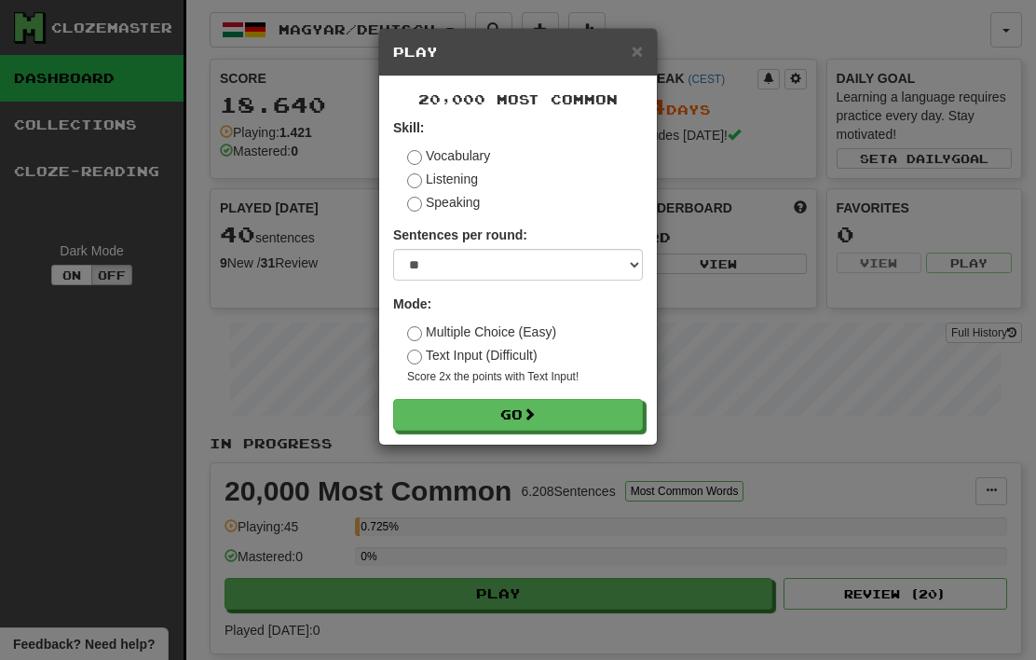
click at [525, 422] on button "Go" at bounding box center [518, 415] width 250 height 32
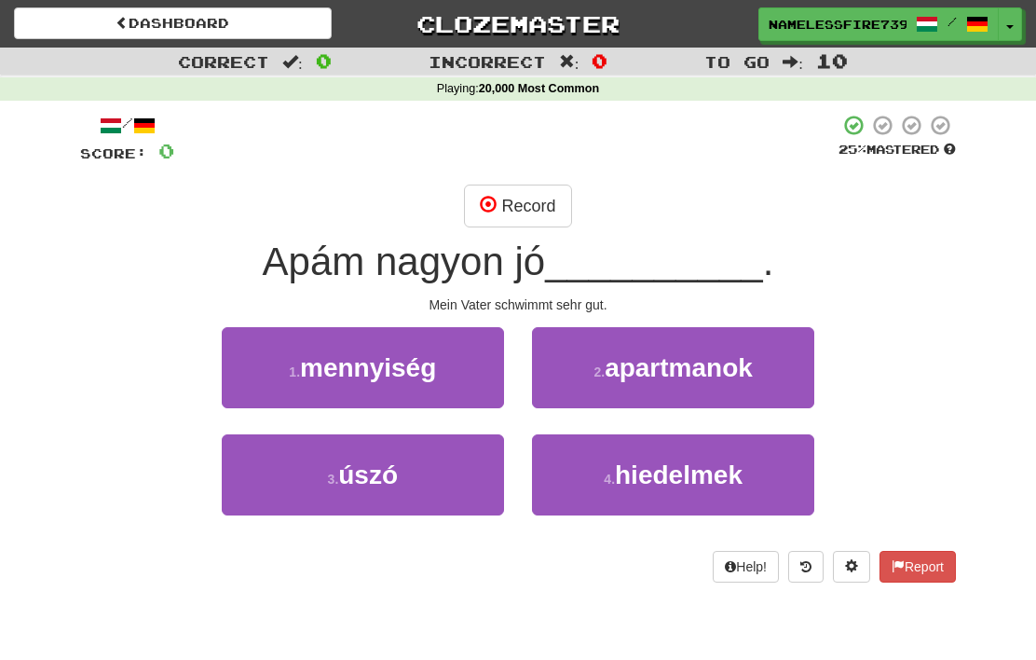
click at [426, 479] on button "3 . úszó" at bounding box center [363, 474] width 282 height 81
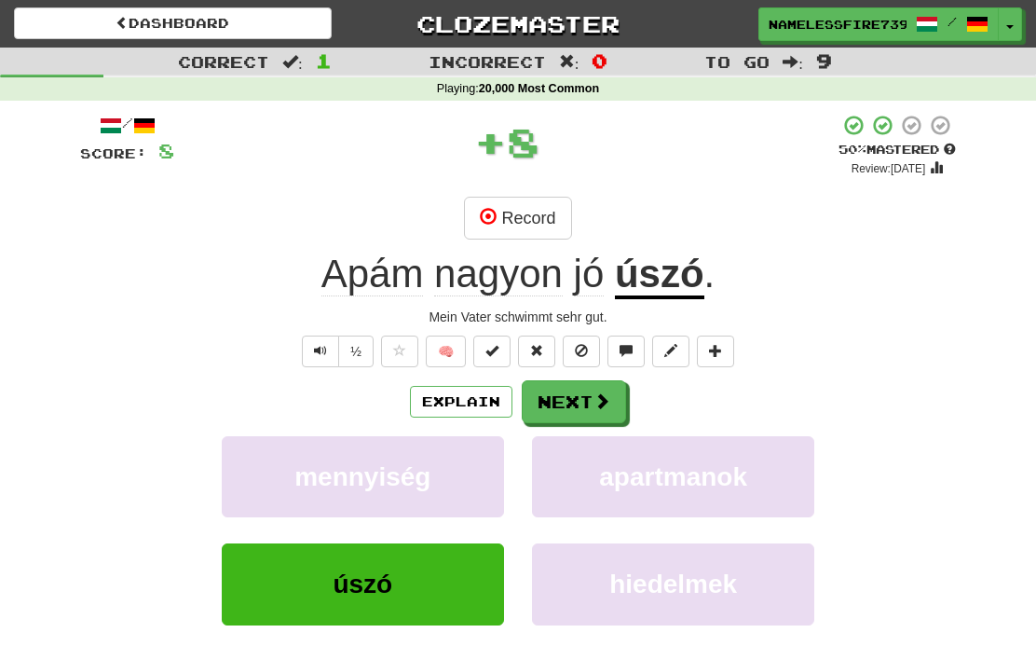
click at [602, 394] on span at bounding box center [602, 400] width 17 height 17
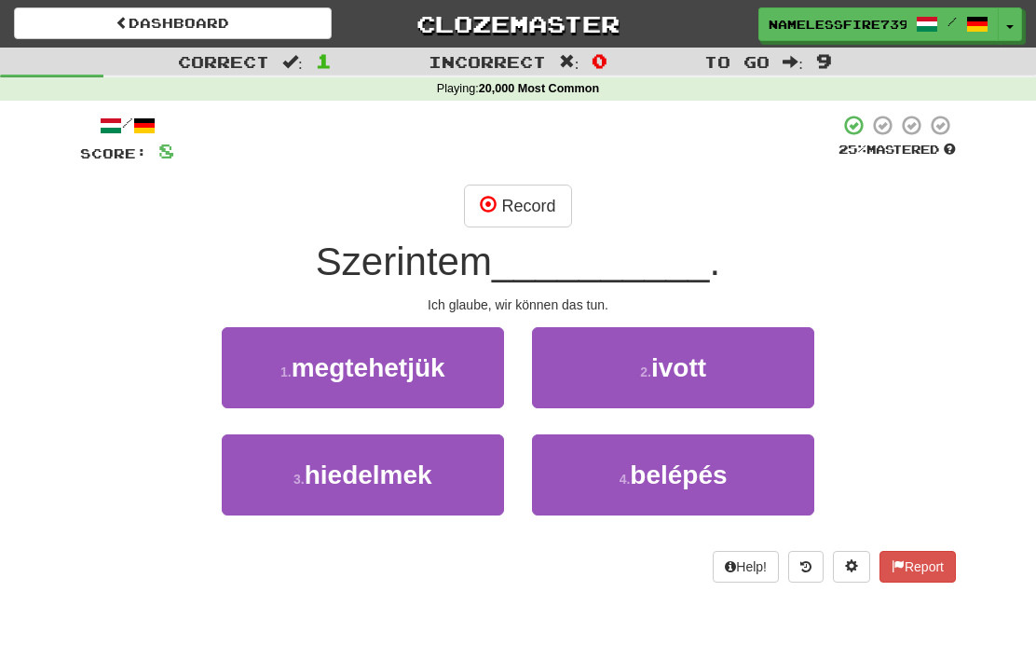
click at [539, 214] on button "Record" at bounding box center [517, 205] width 107 height 43
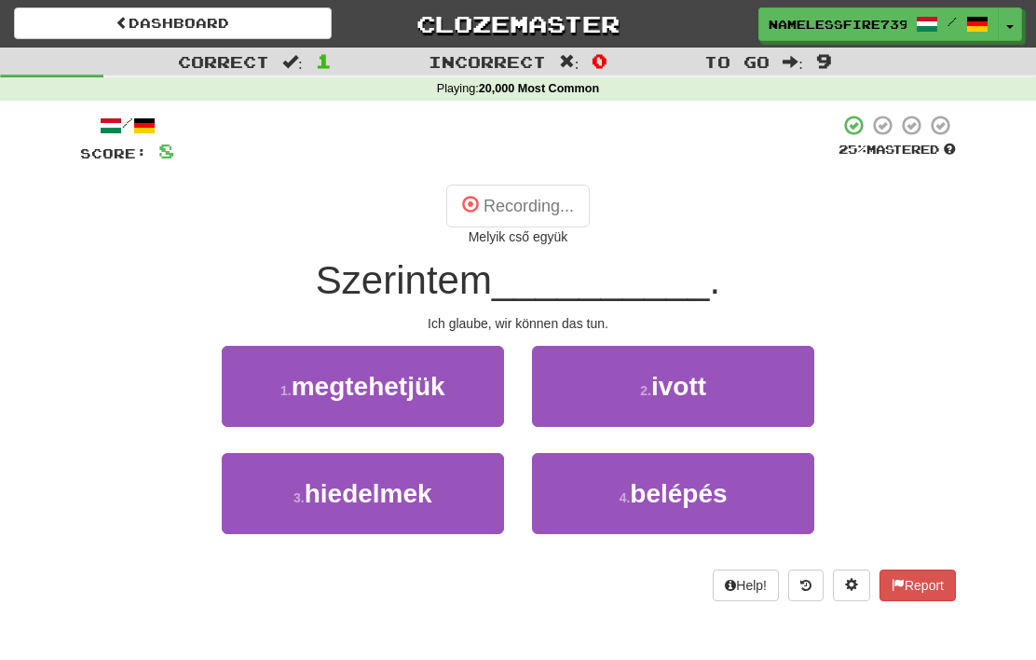
click at [419, 362] on button "1 . megtehetjük" at bounding box center [363, 386] width 282 height 81
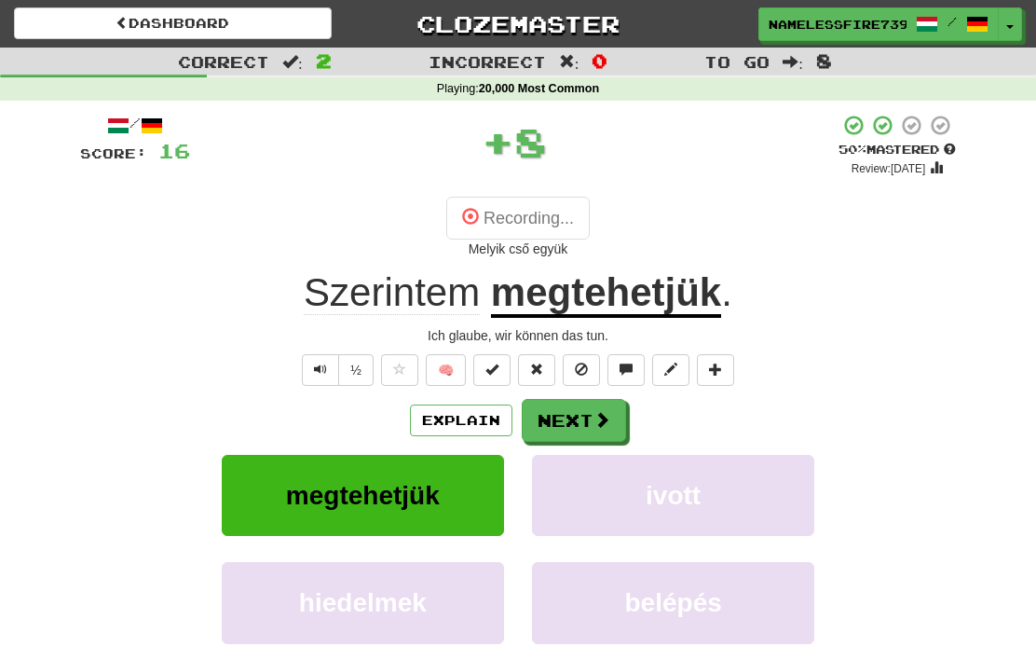
click at [580, 411] on button "Next" at bounding box center [574, 420] width 104 height 43
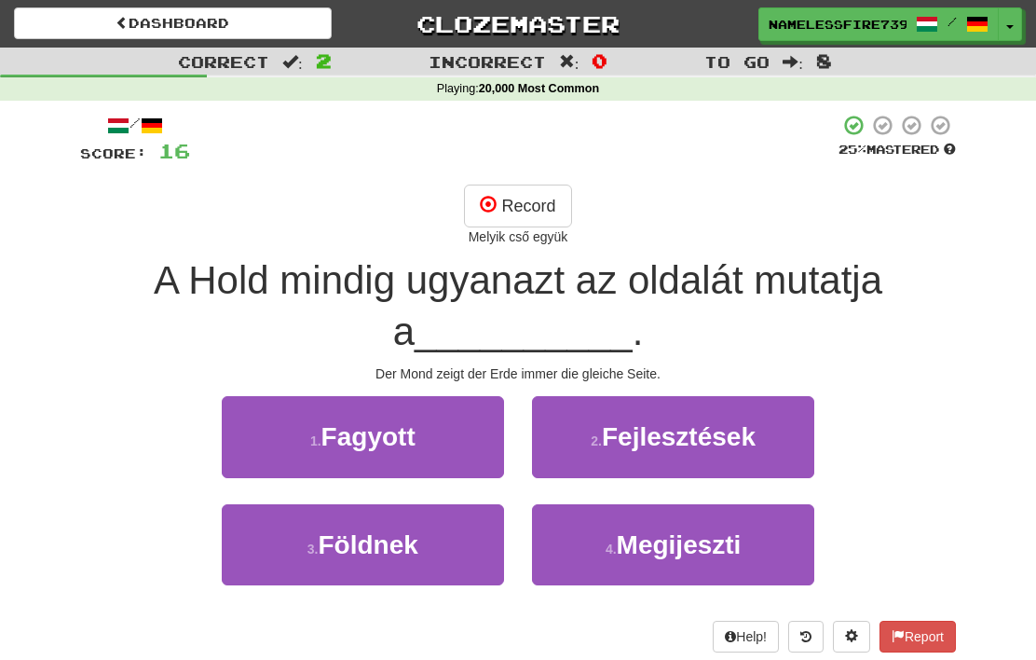
click at [715, 422] on span "Fejlesztések" at bounding box center [679, 436] width 154 height 29
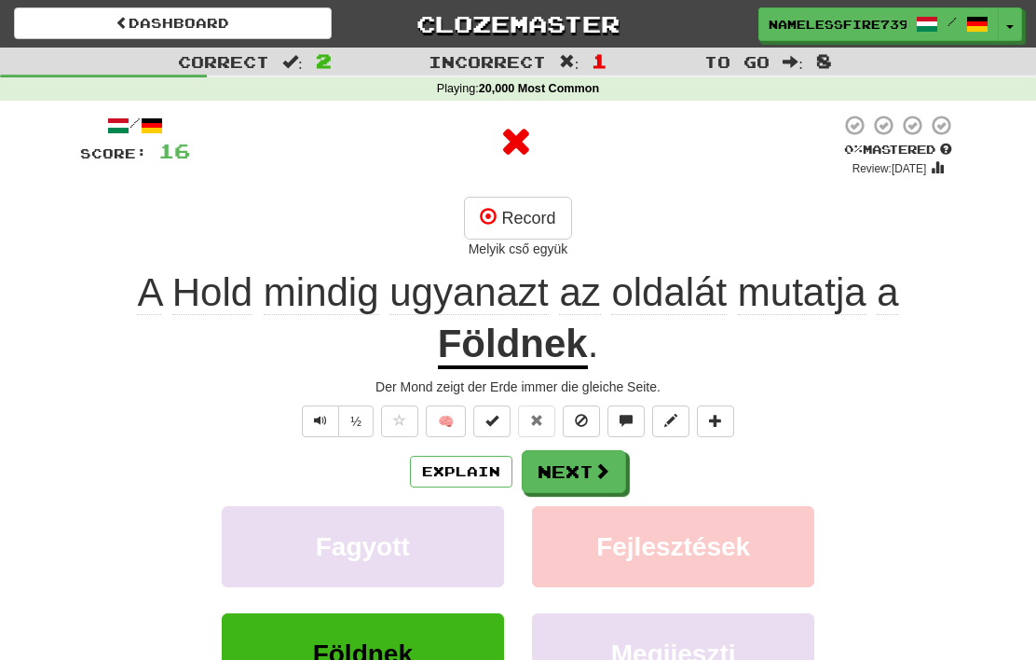
click at [610, 456] on button "Next" at bounding box center [574, 471] width 104 height 43
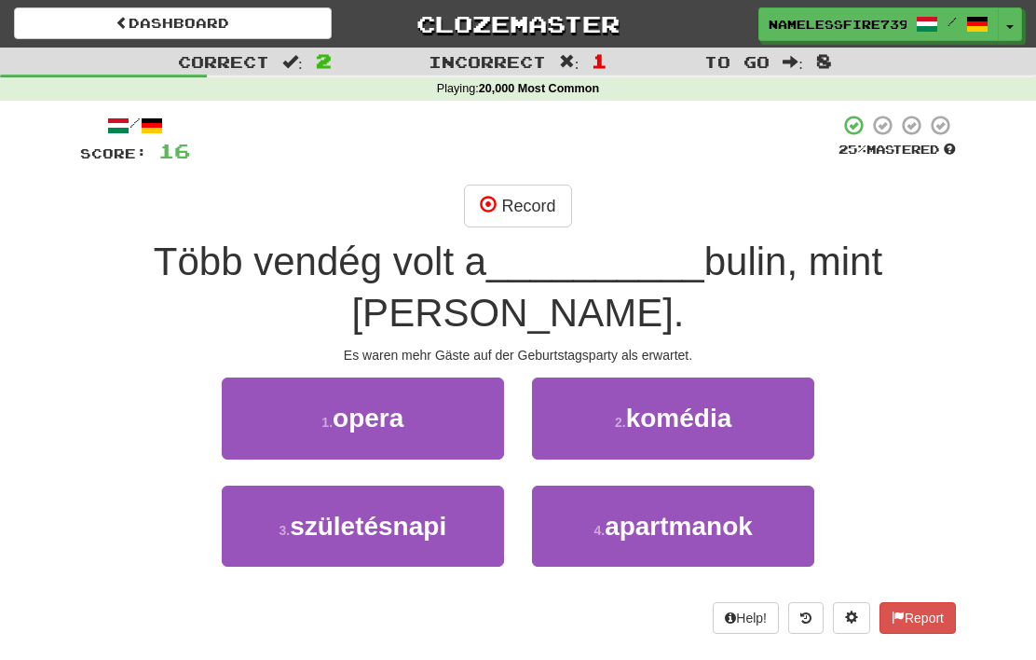
click at [533, 219] on button "Record" at bounding box center [517, 205] width 107 height 43
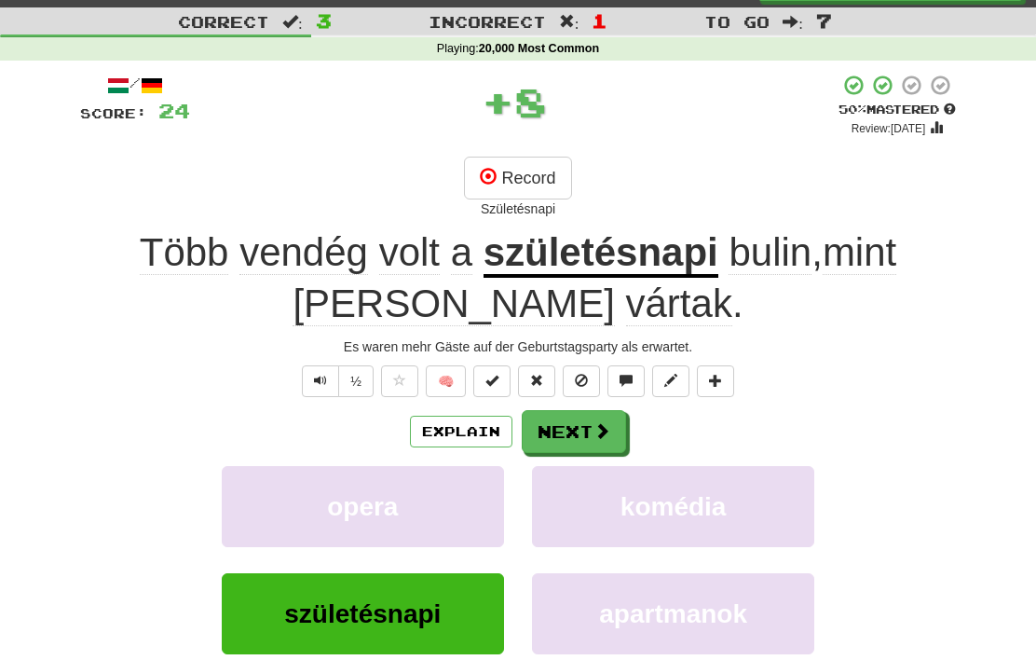
scroll to position [44, 0]
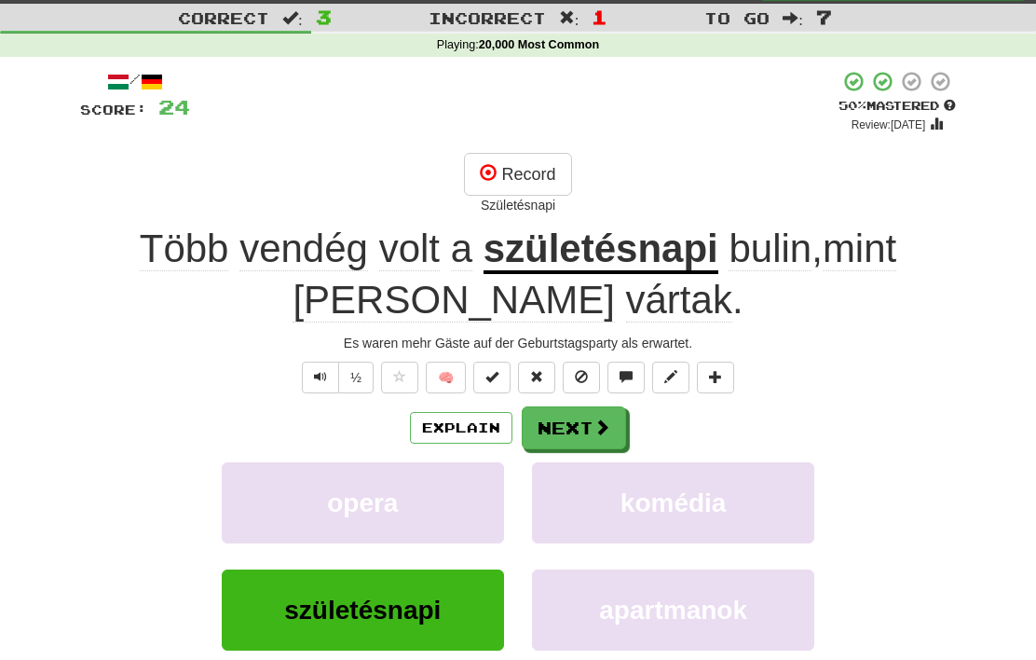
click at [599, 432] on span at bounding box center [602, 426] width 17 height 17
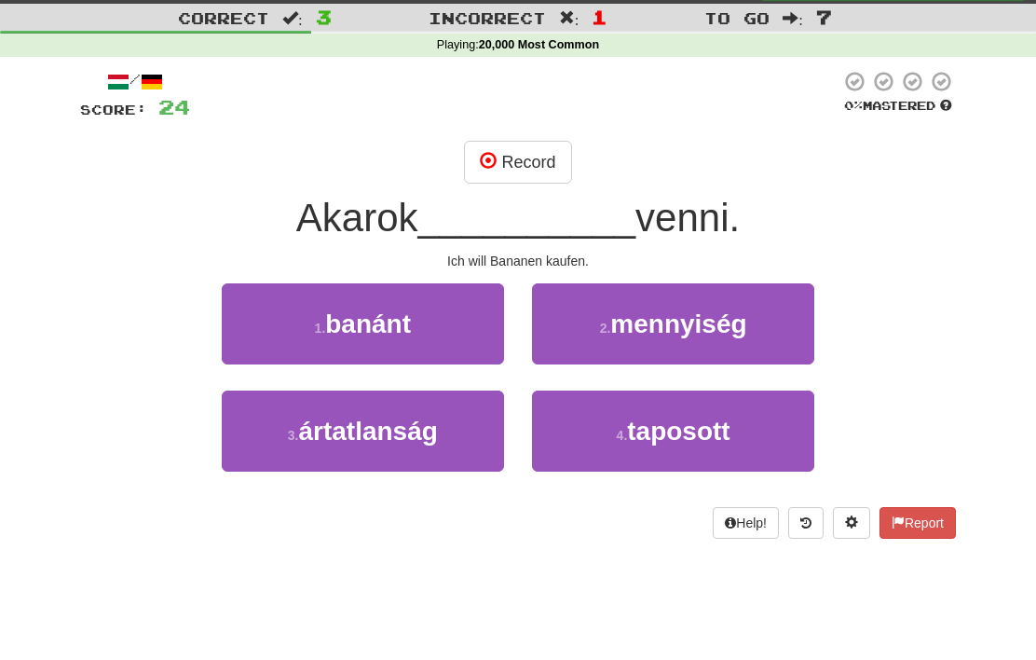
click at [534, 162] on button "Record" at bounding box center [517, 162] width 107 height 43
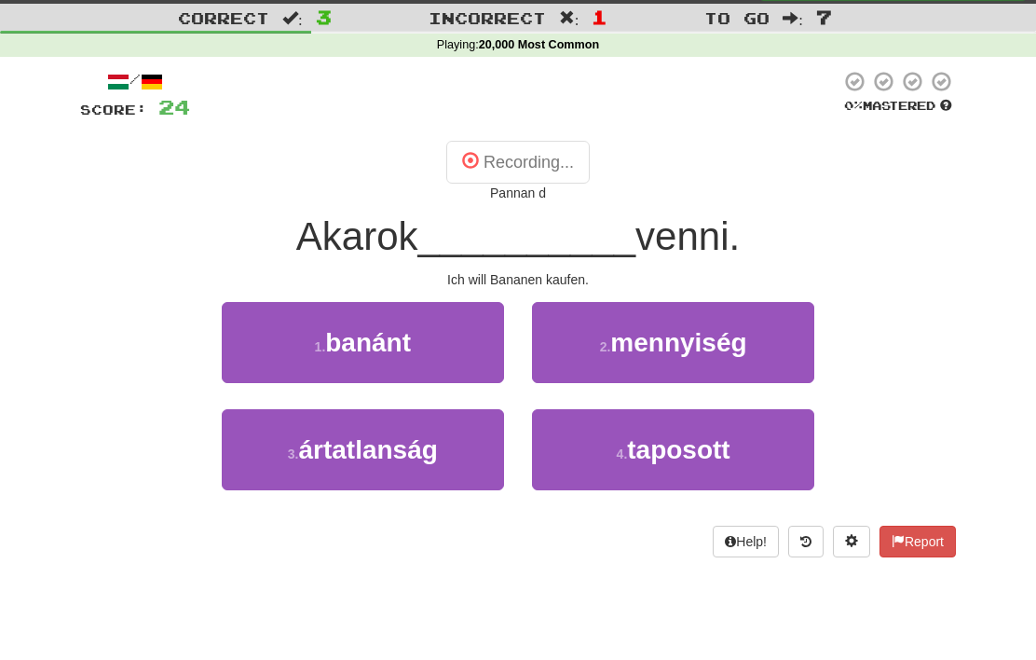
click at [414, 347] on button "1 . banánt" at bounding box center [363, 342] width 282 height 81
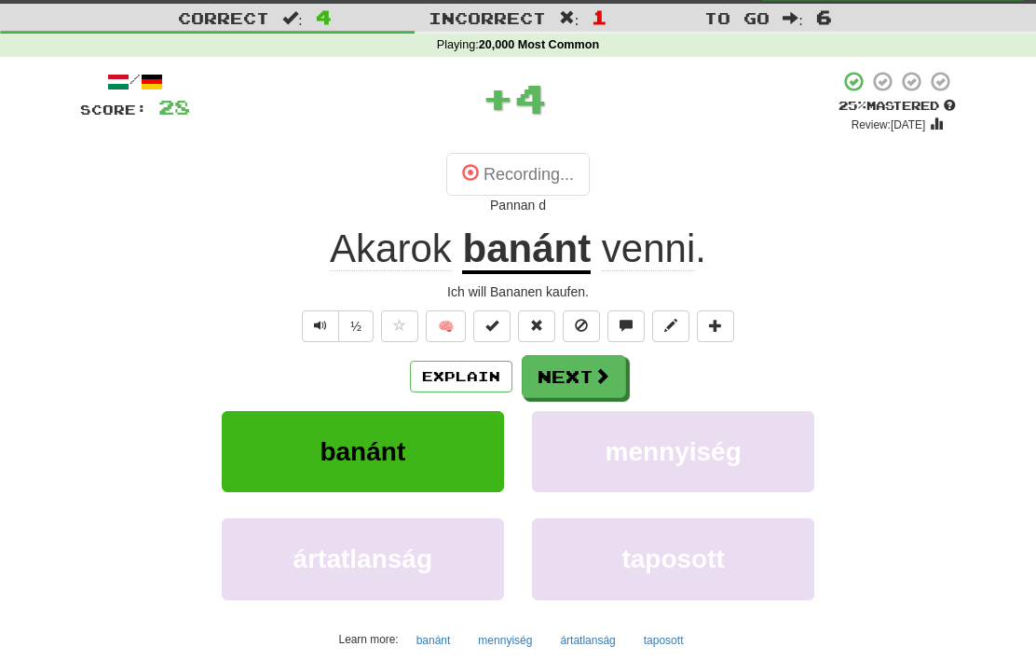
click at [591, 368] on button "Next" at bounding box center [574, 376] width 104 height 43
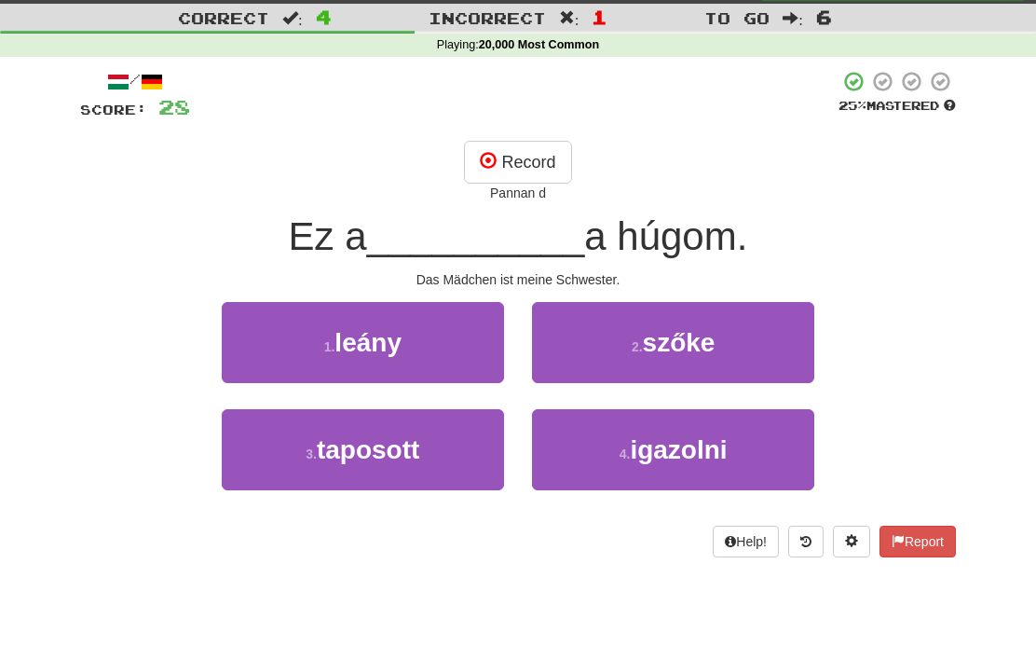
click at [531, 162] on button "Record" at bounding box center [517, 162] width 107 height 43
click at [441, 339] on button "1 . leány" at bounding box center [363, 342] width 282 height 81
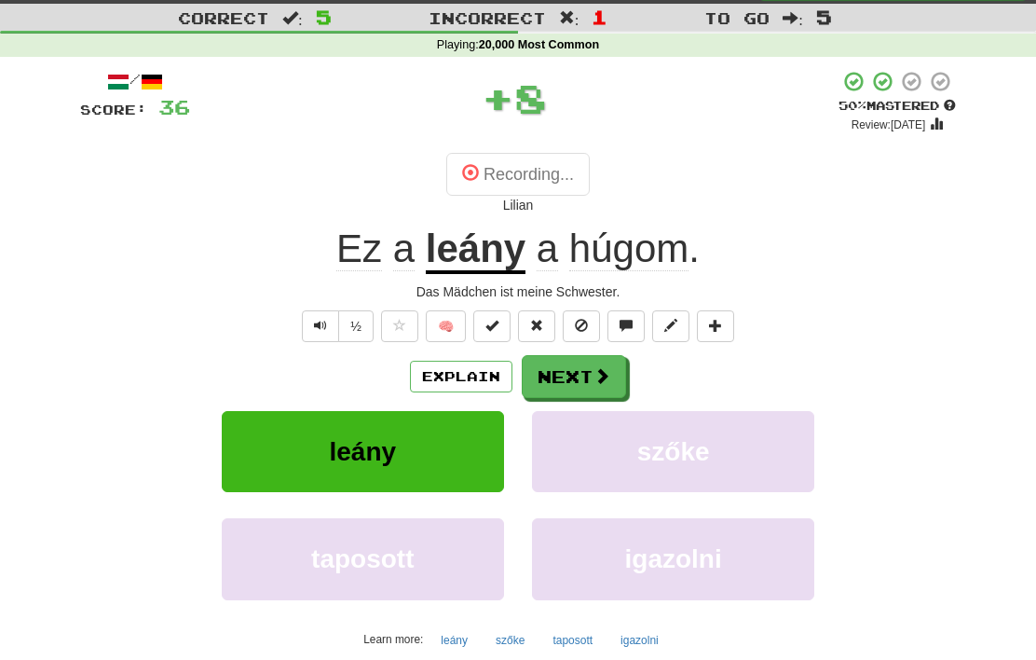
click at [587, 373] on button "Next" at bounding box center [574, 376] width 104 height 43
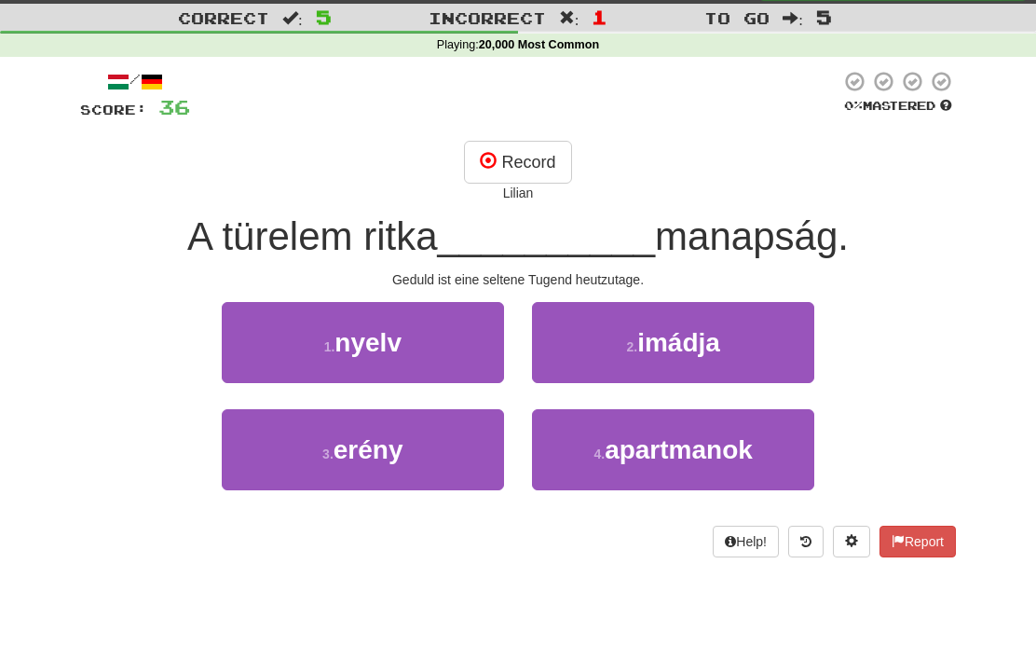
click at [750, 349] on button "2 . imádja" at bounding box center [673, 342] width 282 height 81
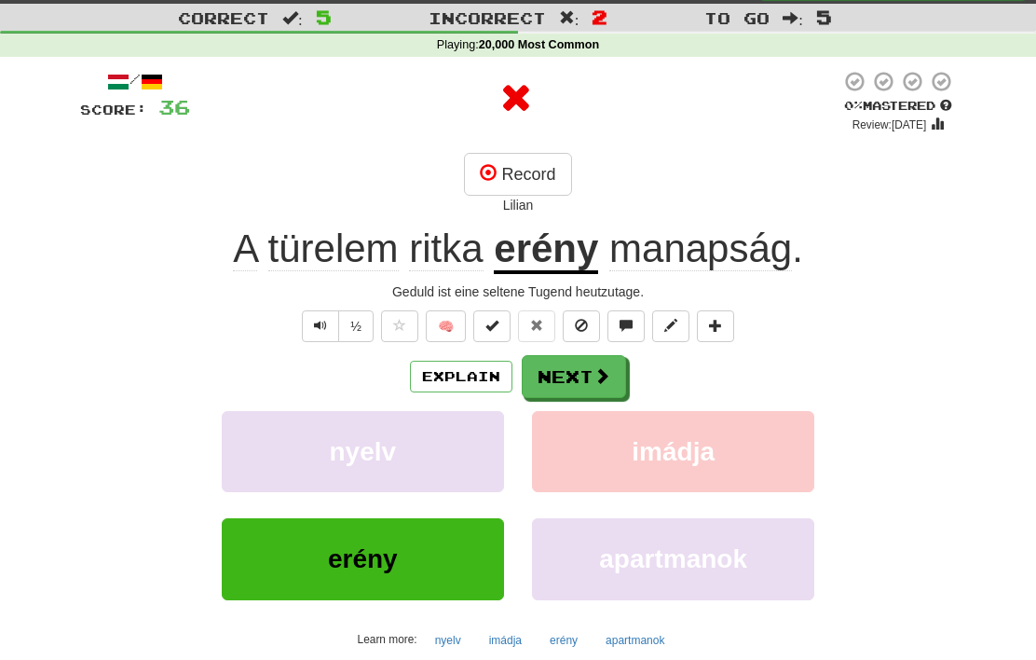
click at [584, 379] on button "Next" at bounding box center [574, 376] width 104 height 43
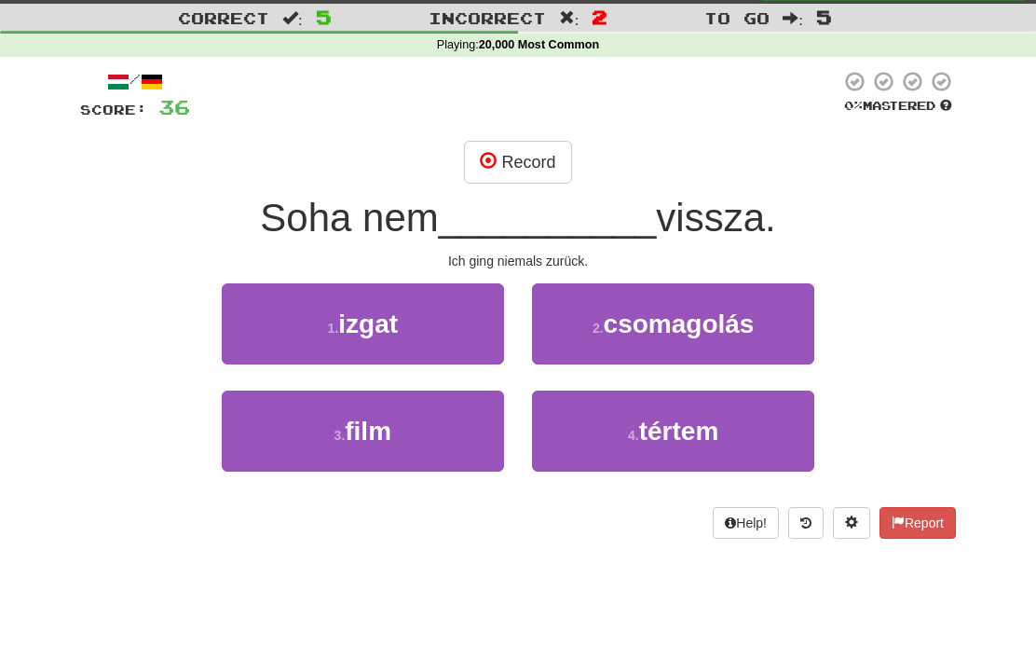
click at [452, 324] on button "1 . izgat" at bounding box center [363, 323] width 282 height 81
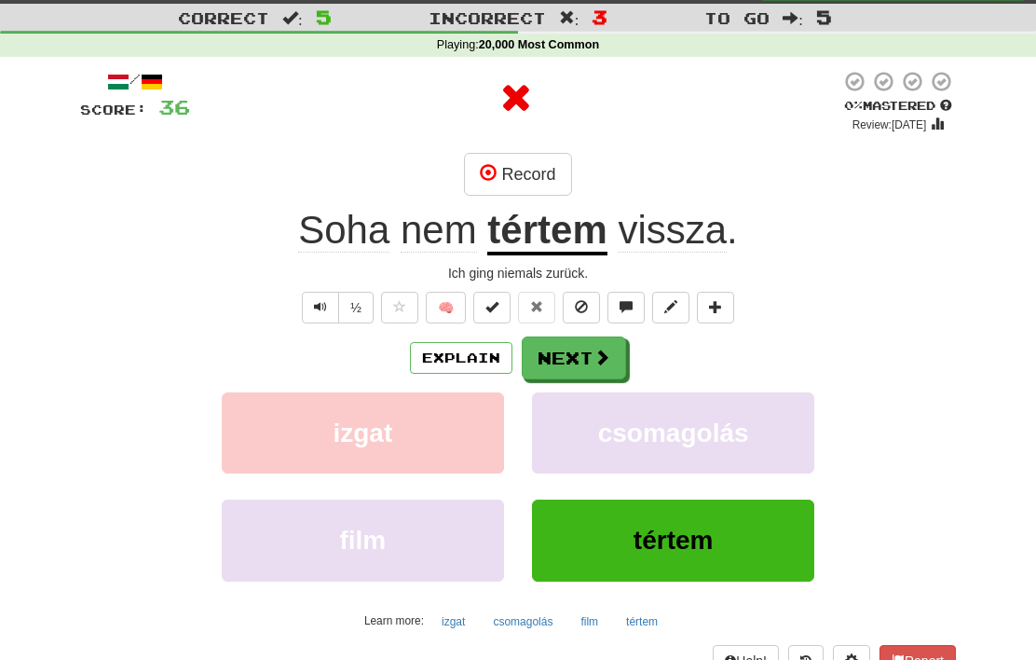
click at [579, 359] on button "Next" at bounding box center [574, 357] width 104 height 43
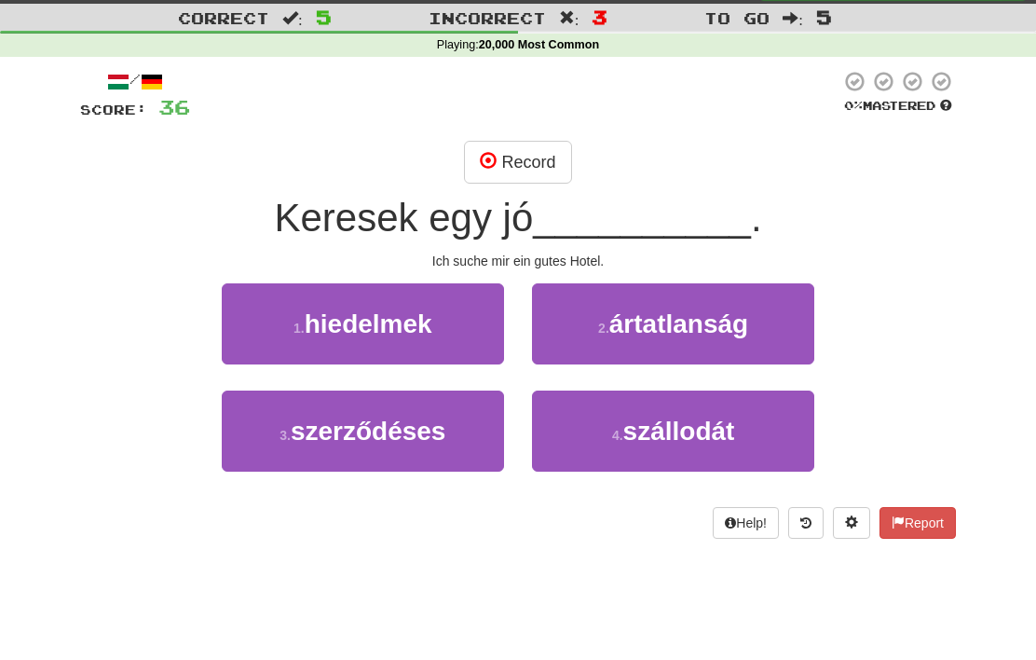
click at [537, 165] on button "Record" at bounding box center [517, 162] width 107 height 43
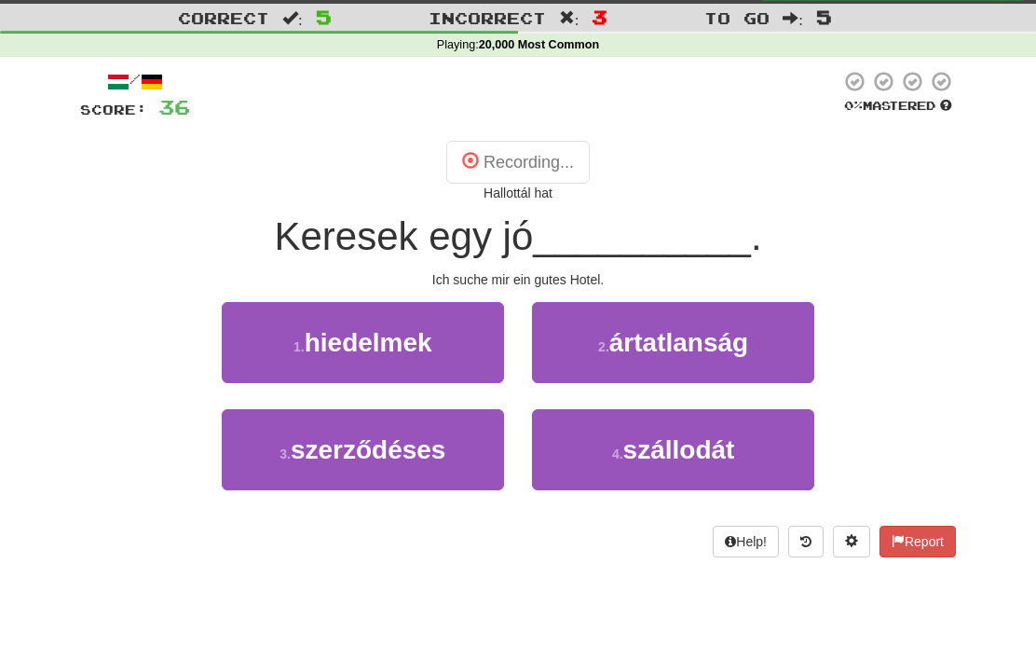
click at [675, 435] on span "szállodát" at bounding box center [679, 449] width 112 height 29
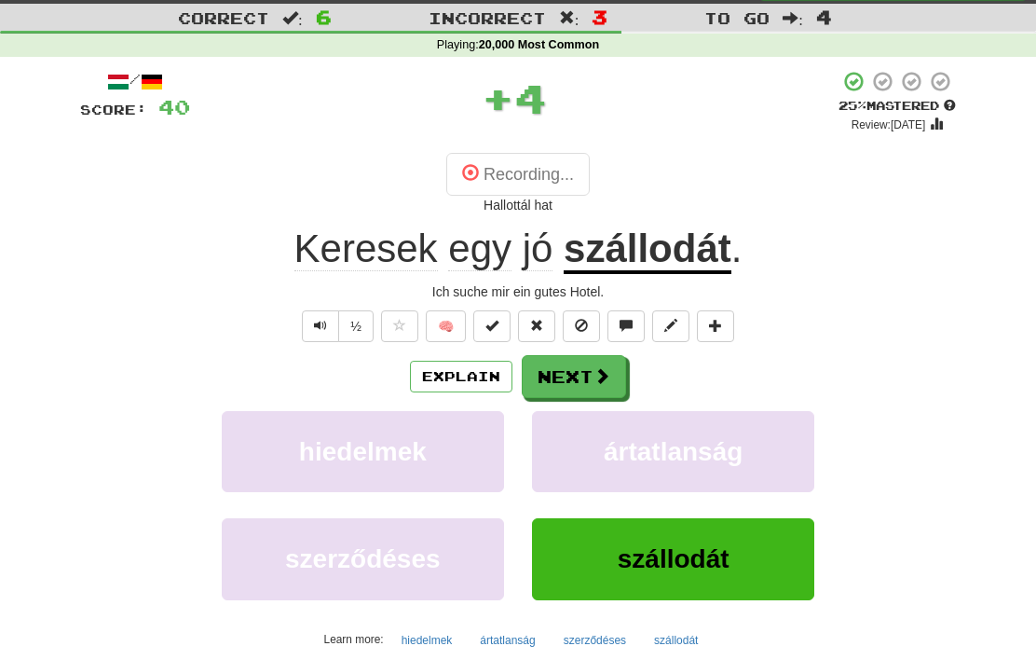
click at [723, 548] on span "szállodát" at bounding box center [674, 558] width 112 height 29
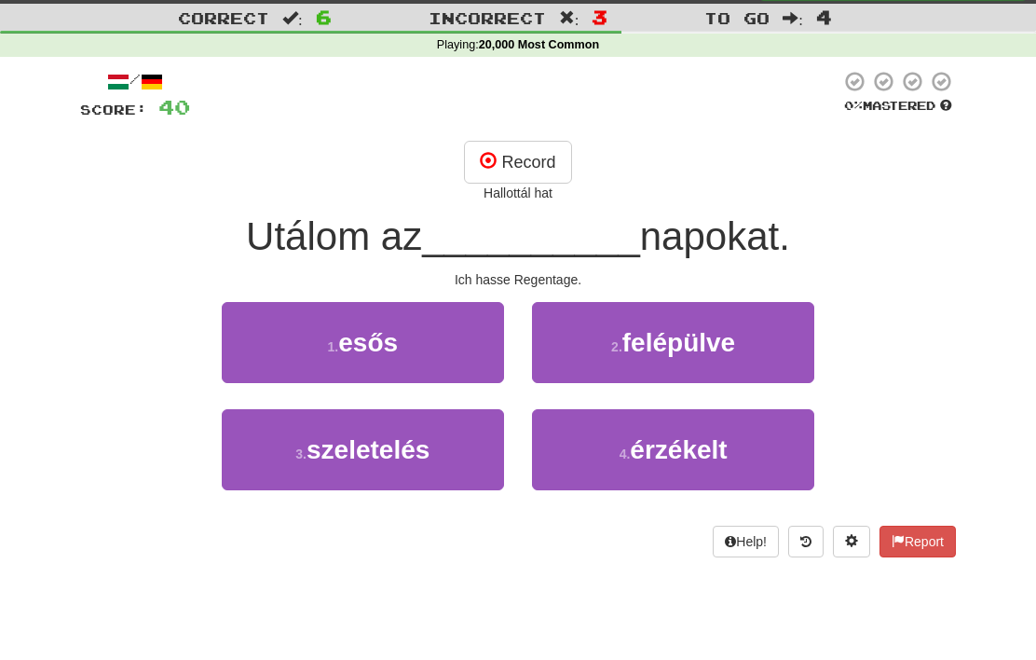
click at [513, 163] on button "Record" at bounding box center [517, 162] width 107 height 43
click at [438, 347] on button "1 . esős" at bounding box center [363, 342] width 282 height 81
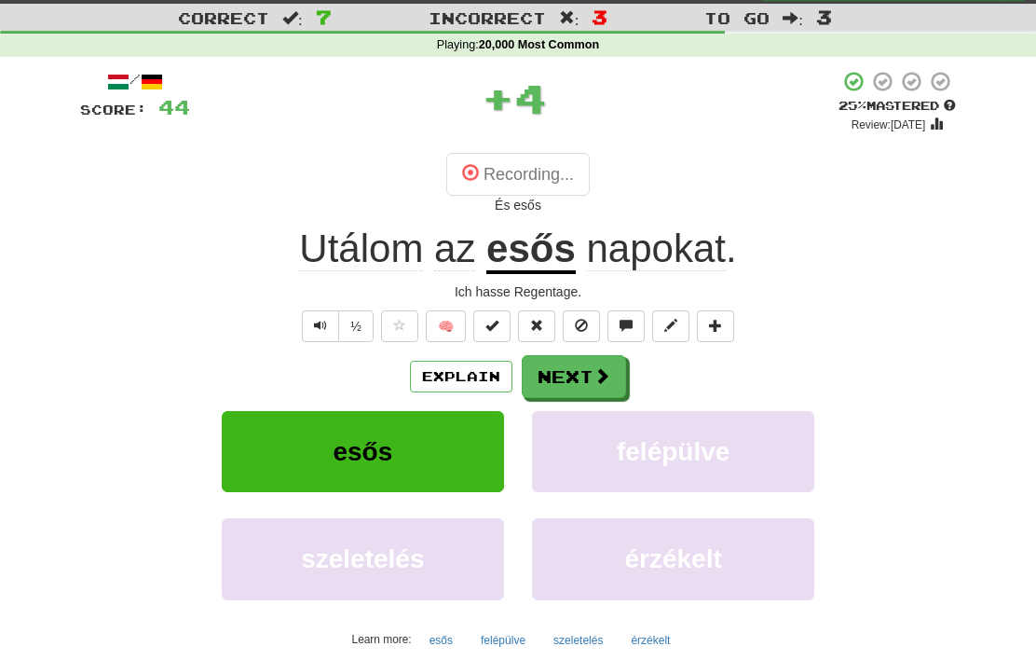
click at [588, 372] on button "Next" at bounding box center [574, 376] width 104 height 43
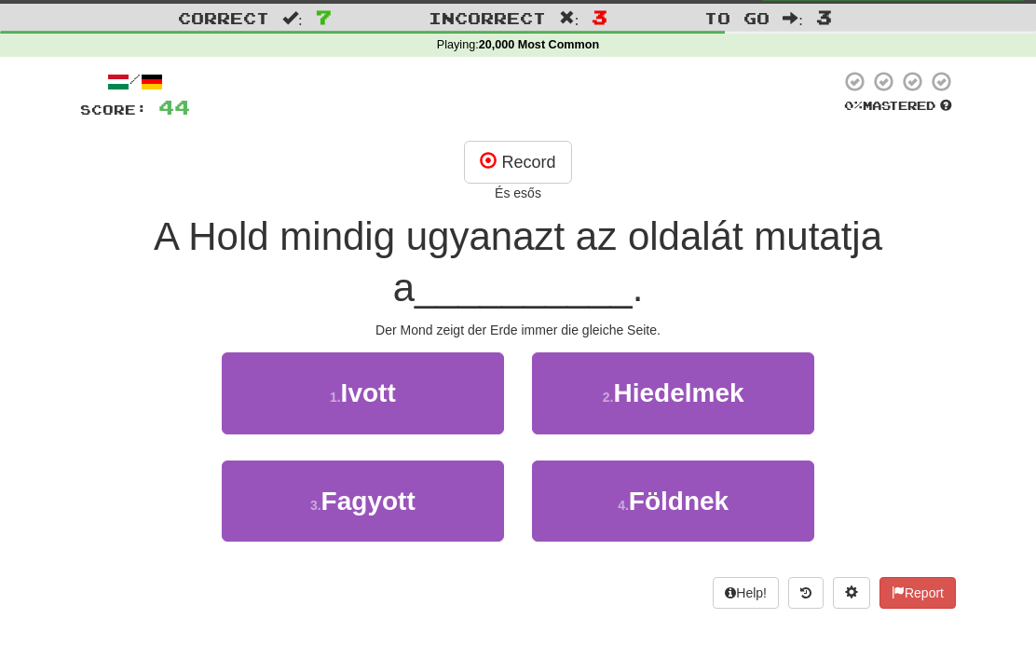
click at [430, 398] on button "1 . Ivott" at bounding box center [363, 392] width 282 height 81
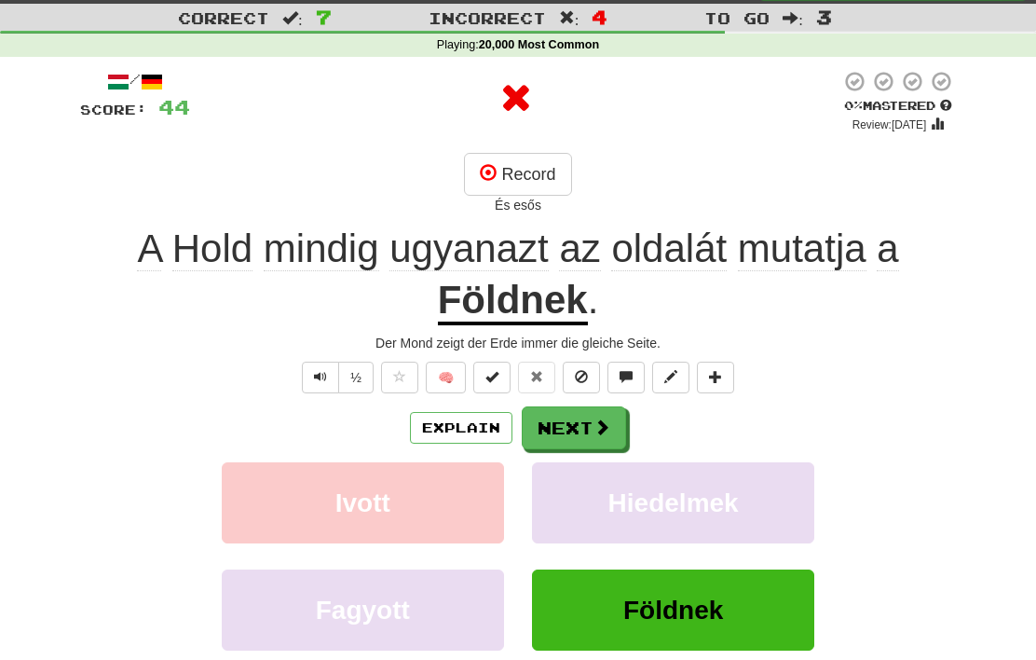
click at [583, 420] on button "Next" at bounding box center [574, 427] width 104 height 43
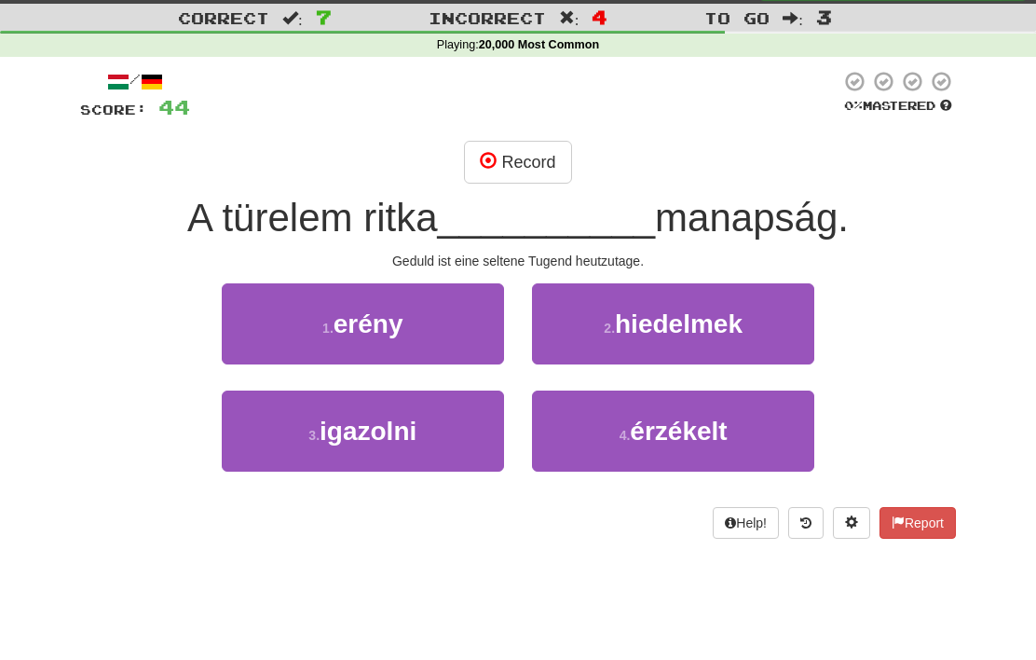
click at [745, 424] on button "4 . érzékelt" at bounding box center [673, 430] width 282 height 81
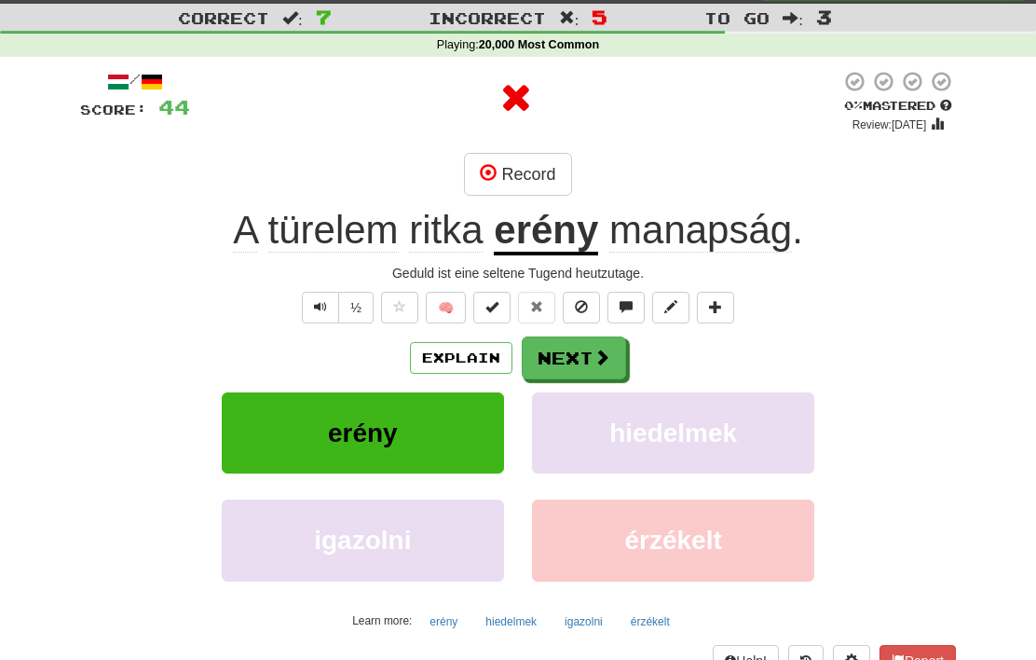
click at [596, 338] on button "Next" at bounding box center [574, 357] width 104 height 43
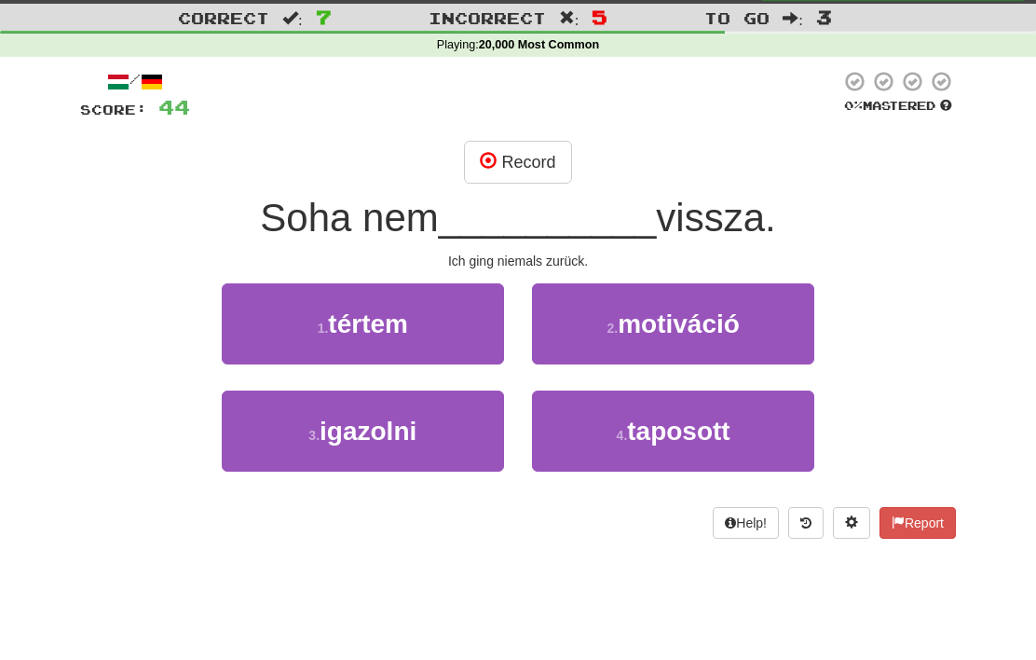
click at [427, 424] on button "3 . igazolni" at bounding box center [363, 430] width 282 height 81
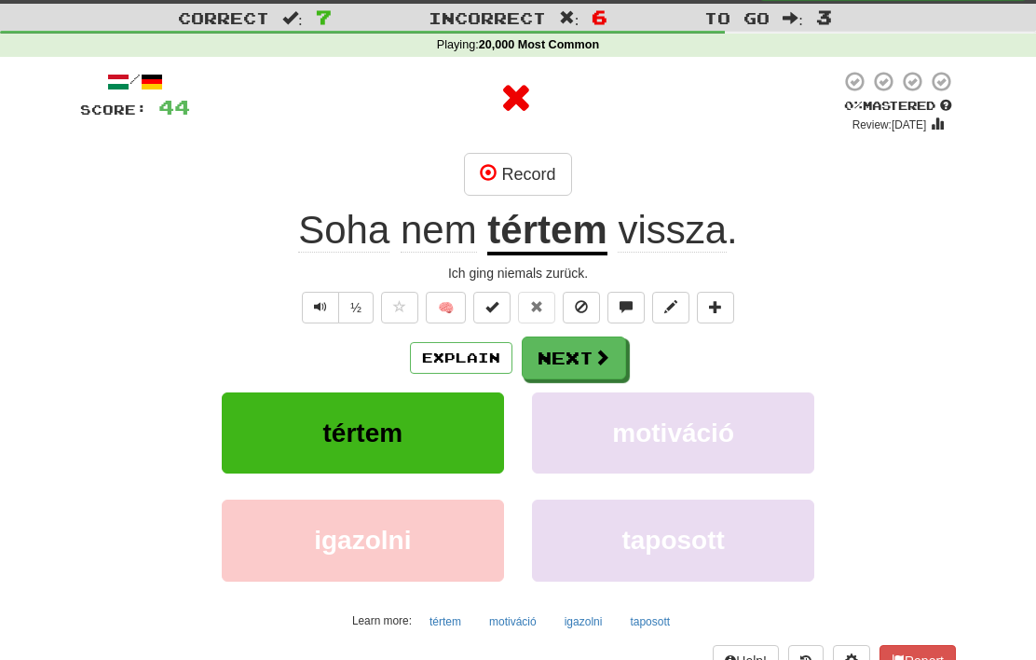
click at [603, 359] on span at bounding box center [602, 356] width 17 height 17
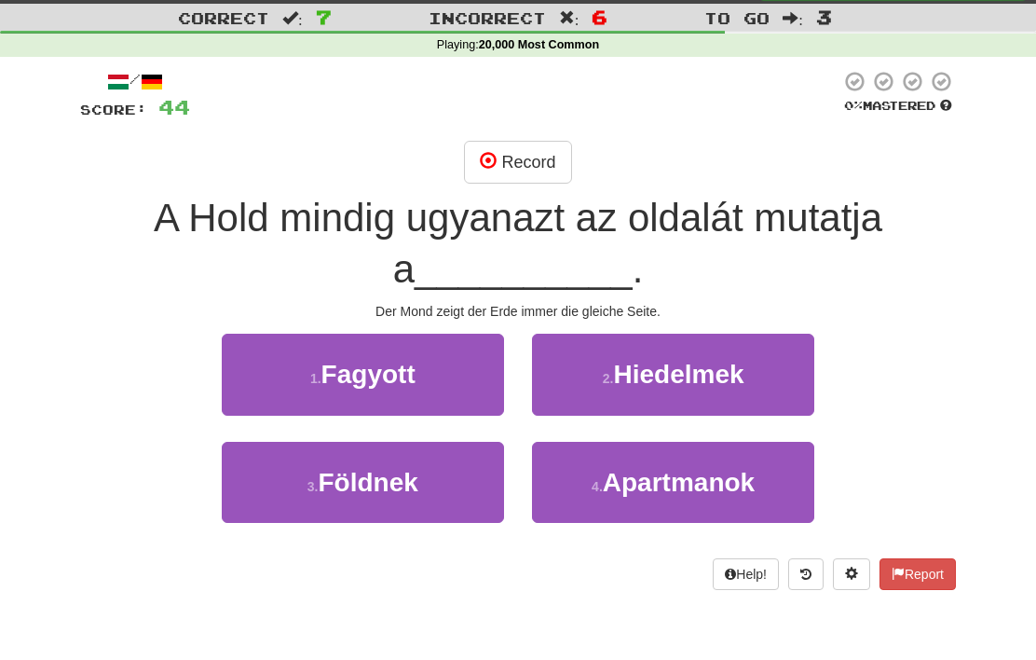
click at [436, 491] on button "3 . Földnek" at bounding box center [363, 482] width 282 height 81
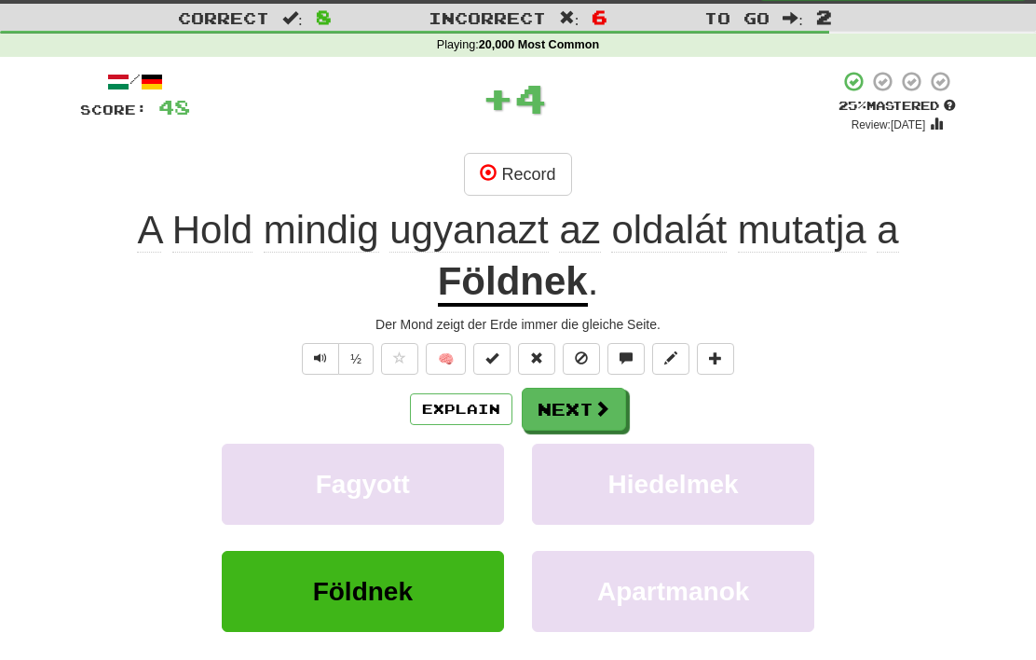
click at [600, 401] on span at bounding box center [602, 408] width 17 height 17
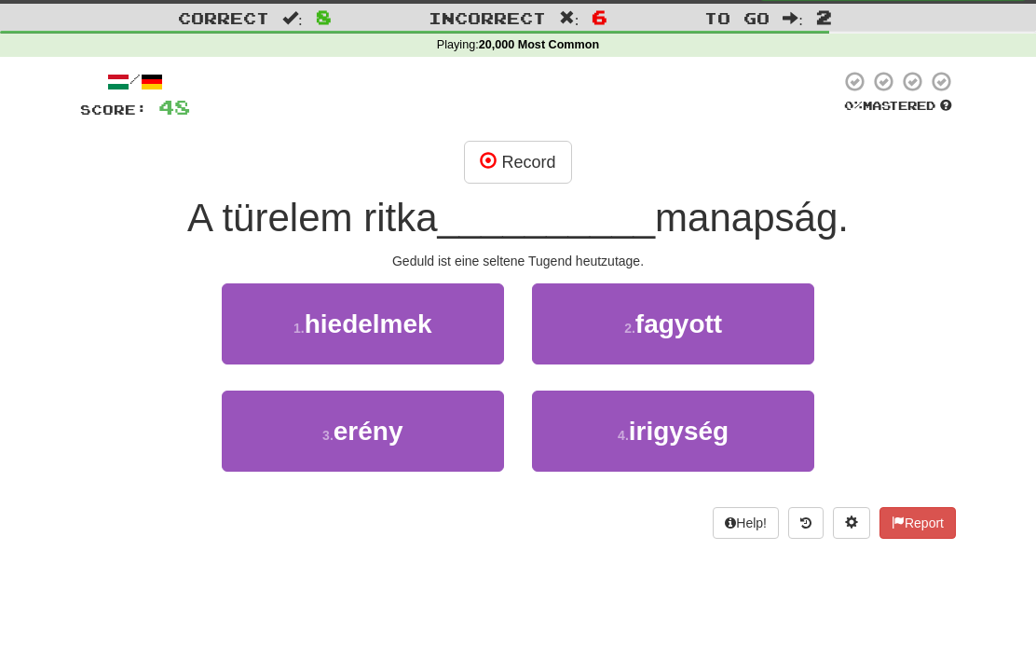
click at [439, 435] on button "3 . erény" at bounding box center [363, 430] width 282 height 81
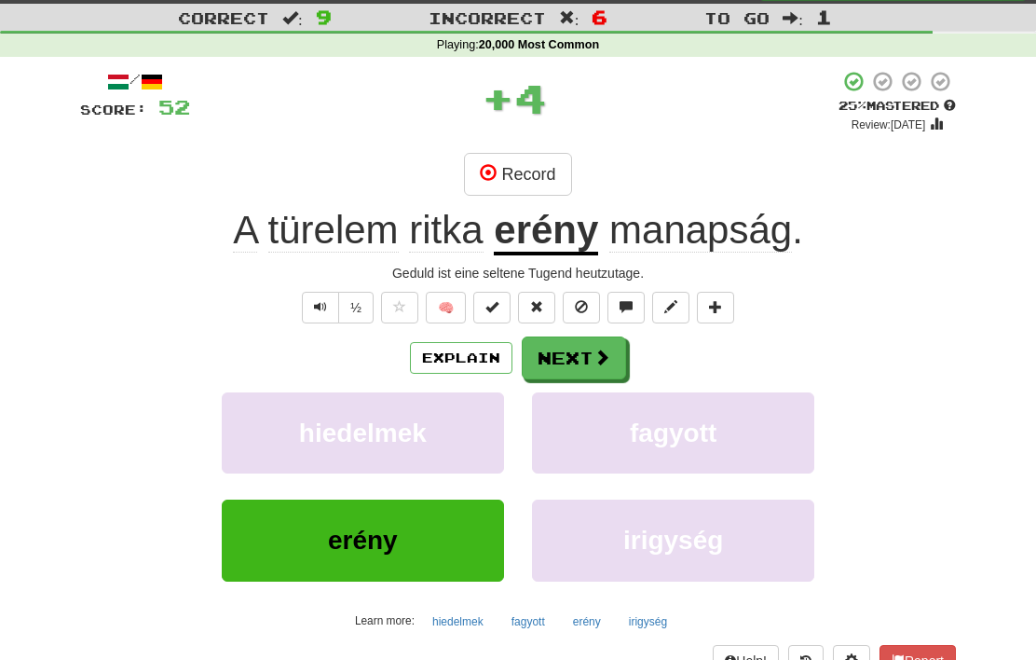
click at [589, 345] on button "Next" at bounding box center [574, 357] width 104 height 43
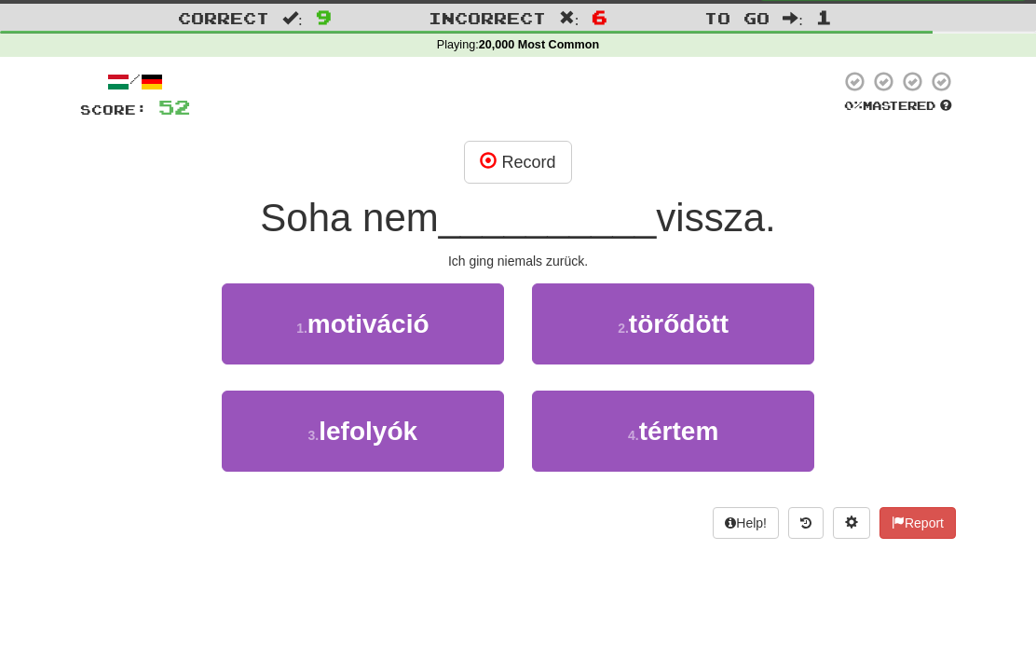
click at [417, 439] on span "lefolyók" at bounding box center [368, 430] width 99 height 29
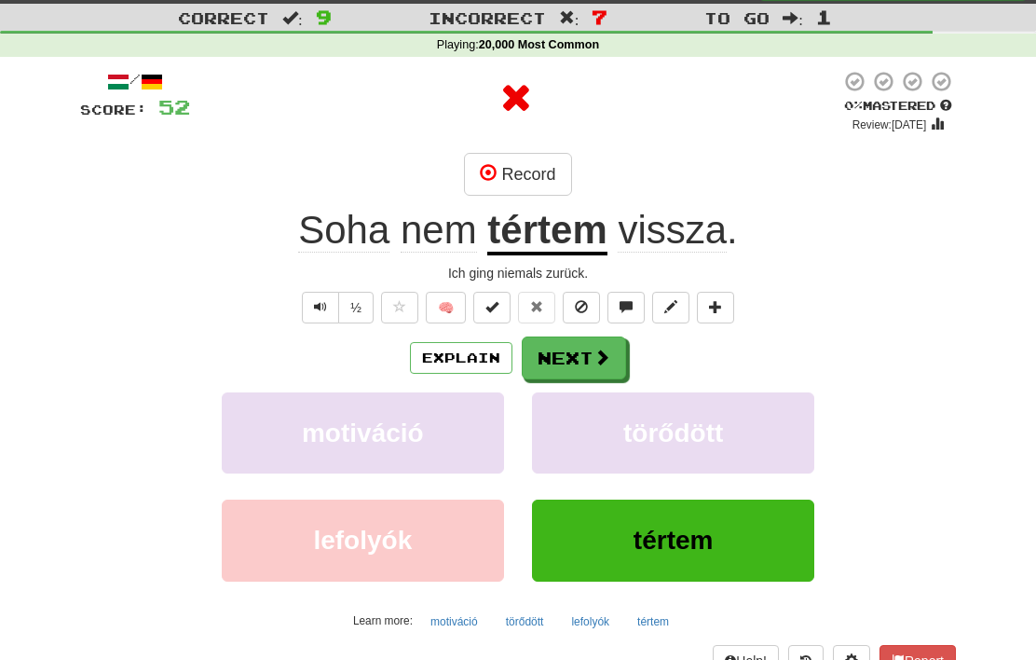
click at [605, 348] on span at bounding box center [602, 356] width 17 height 17
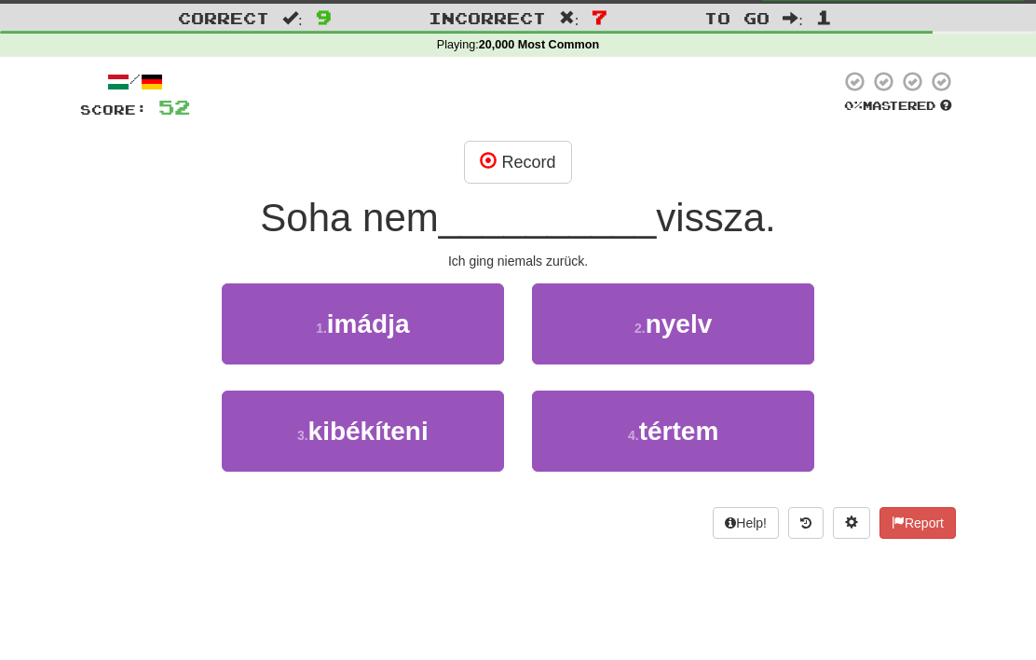
click at [699, 425] on span "tértem" at bounding box center [679, 430] width 80 height 29
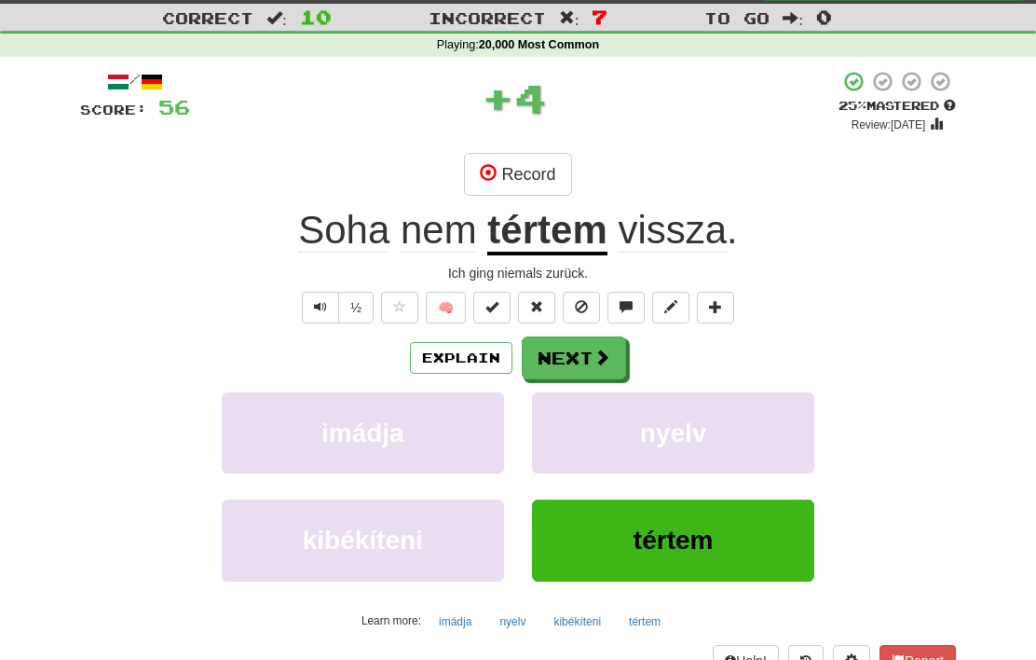
click at [597, 358] on span at bounding box center [602, 356] width 17 height 17
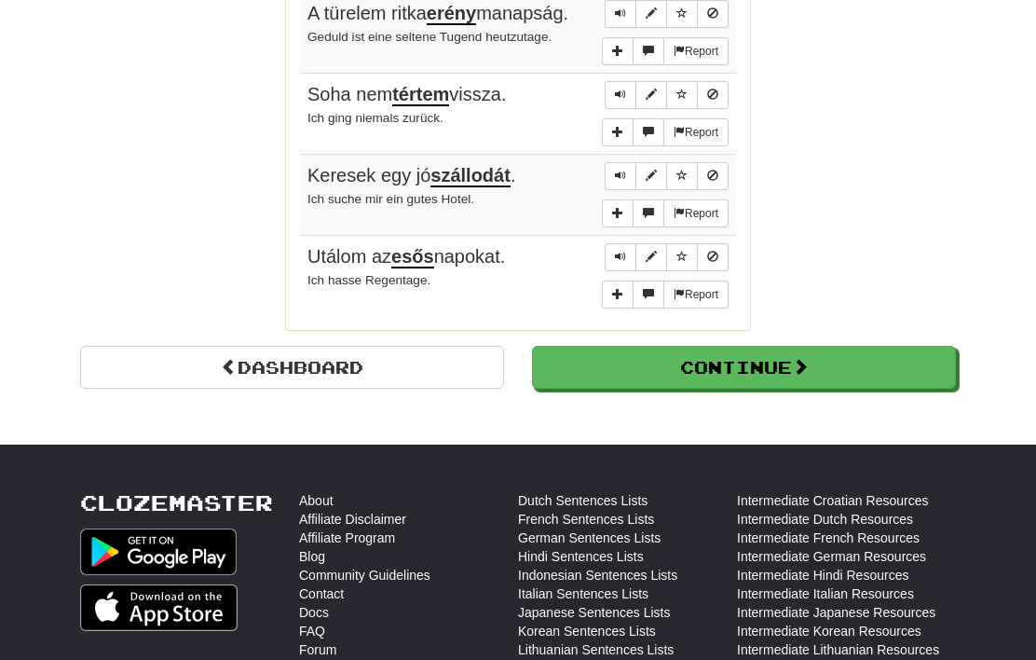
click at [882, 347] on button "Continue" at bounding box center [744, 368] width 424 height 43
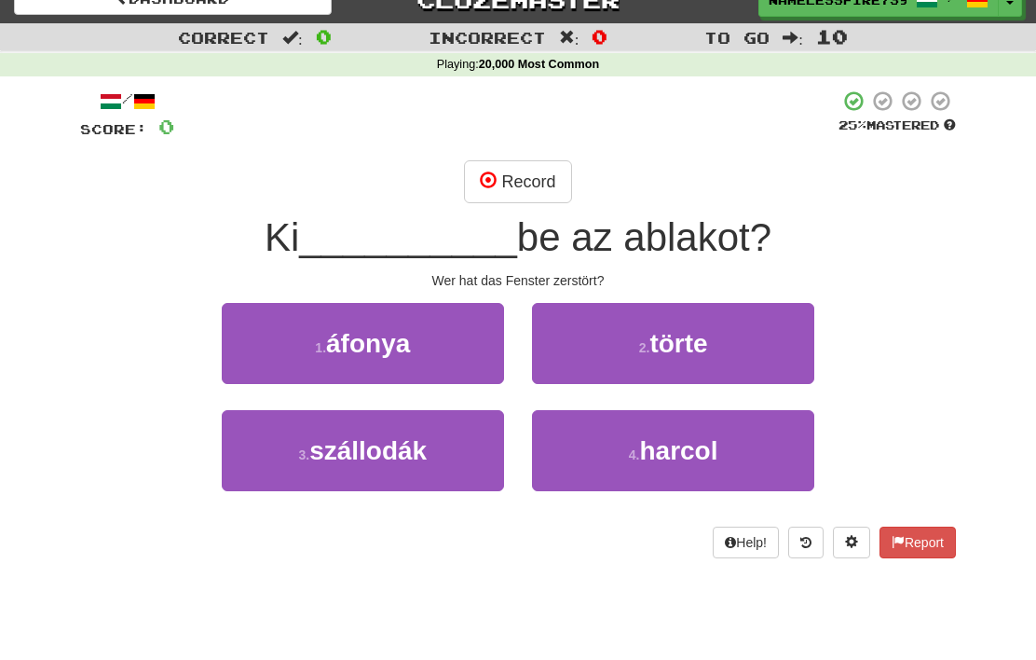
scroll to position [0, 0]
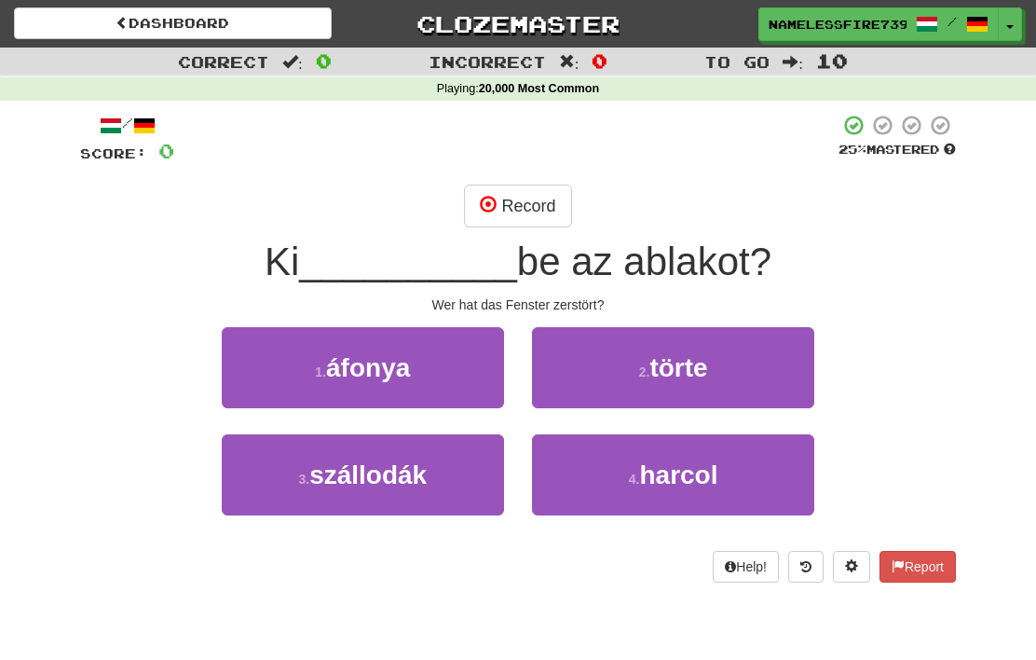
click at [737, 470] on button "4 . harcol" at bounding box center [673, 474] width 282 height 81
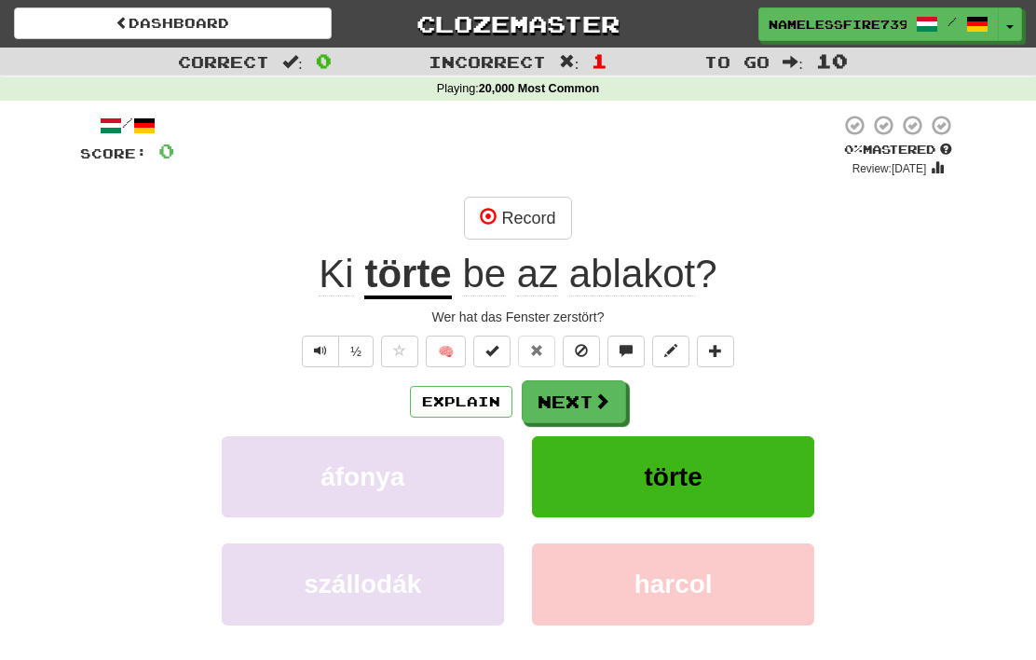
click at [529, 15] on link "Clozemaster" at bounding box center [519, 23] width 318 height 33
